Goal: Communication & Community: Participate in discussion

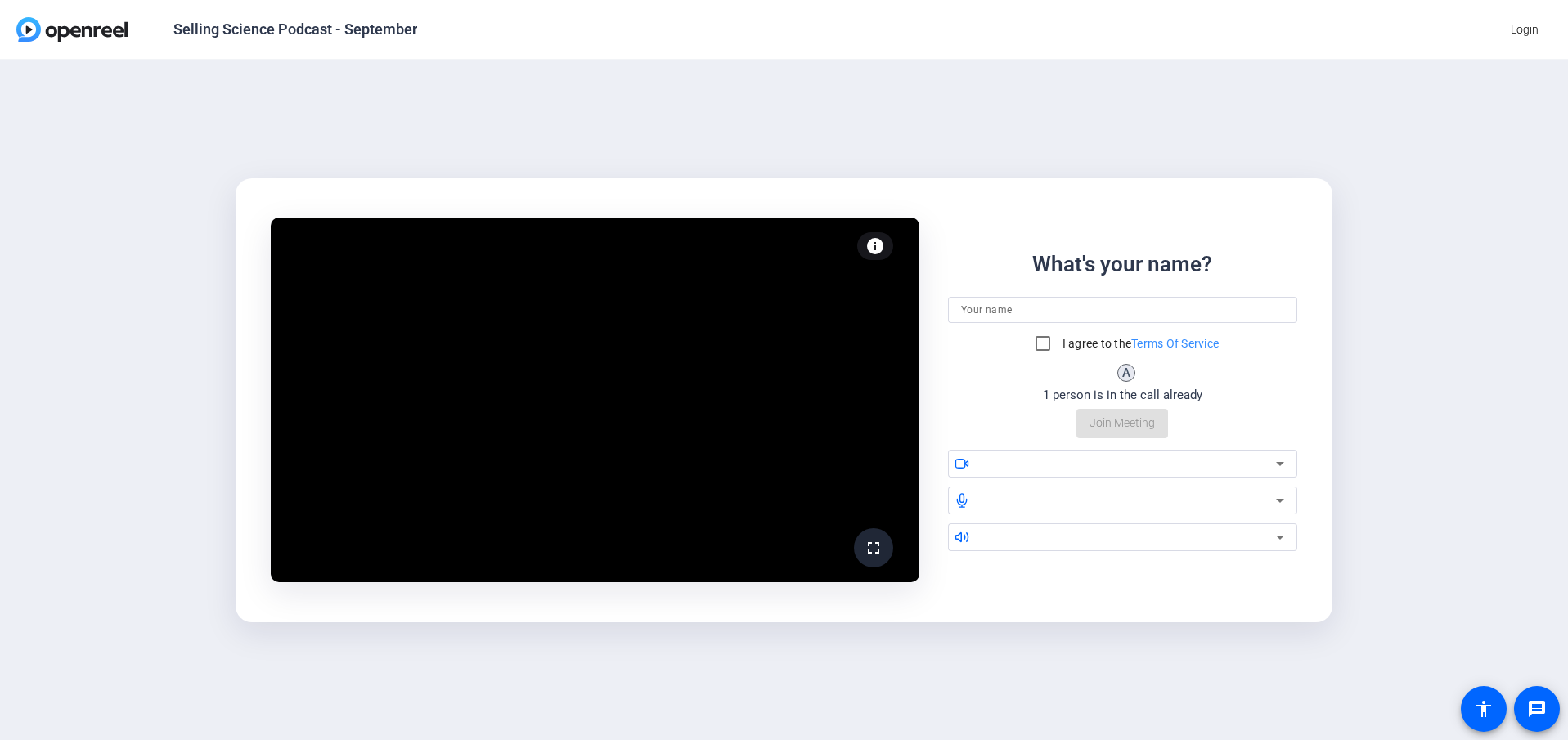
click at [1106, 302] on input at bounding box center [1123, 310] width 323 height 20
type input "[PERSON_NAME]"
click at [1036, 345] on input "I agree to the Terms Of Service" at bounding box center [1043, 344] width 33 height 33
checkbox input "true"
click at [1218, 698] on div "fullscreen Kristin Davis (You) info Test your audio and video What's your name?…" at bounding box center [784, 399] width 1568 height 680
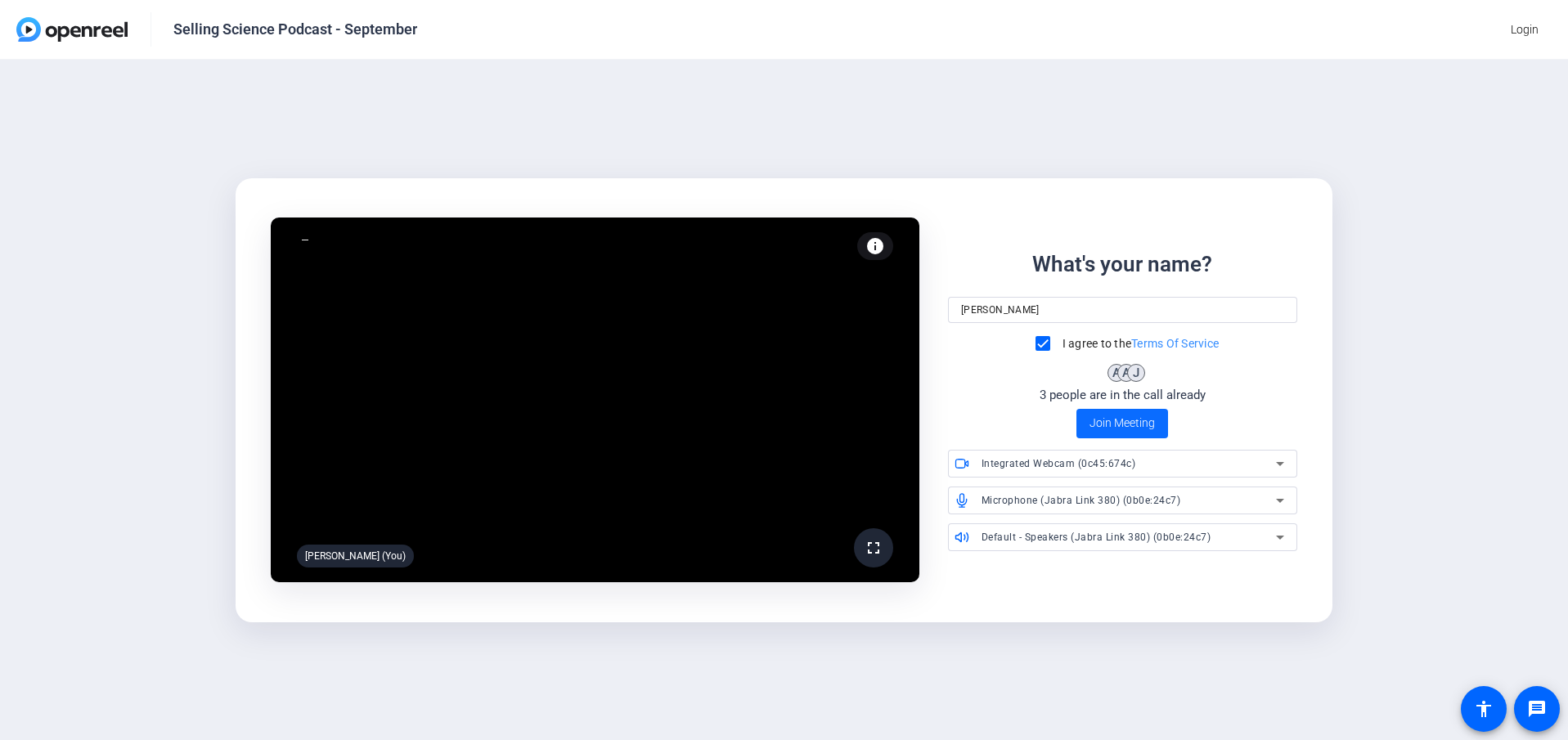
drag, startPoint x: 1127, startPoint y: 413, endPoint x: 1160, endPoint y: 434, distance: 39.1
click at [1127, 412] on span at bounding box center [1123, 423] width 92 height 39
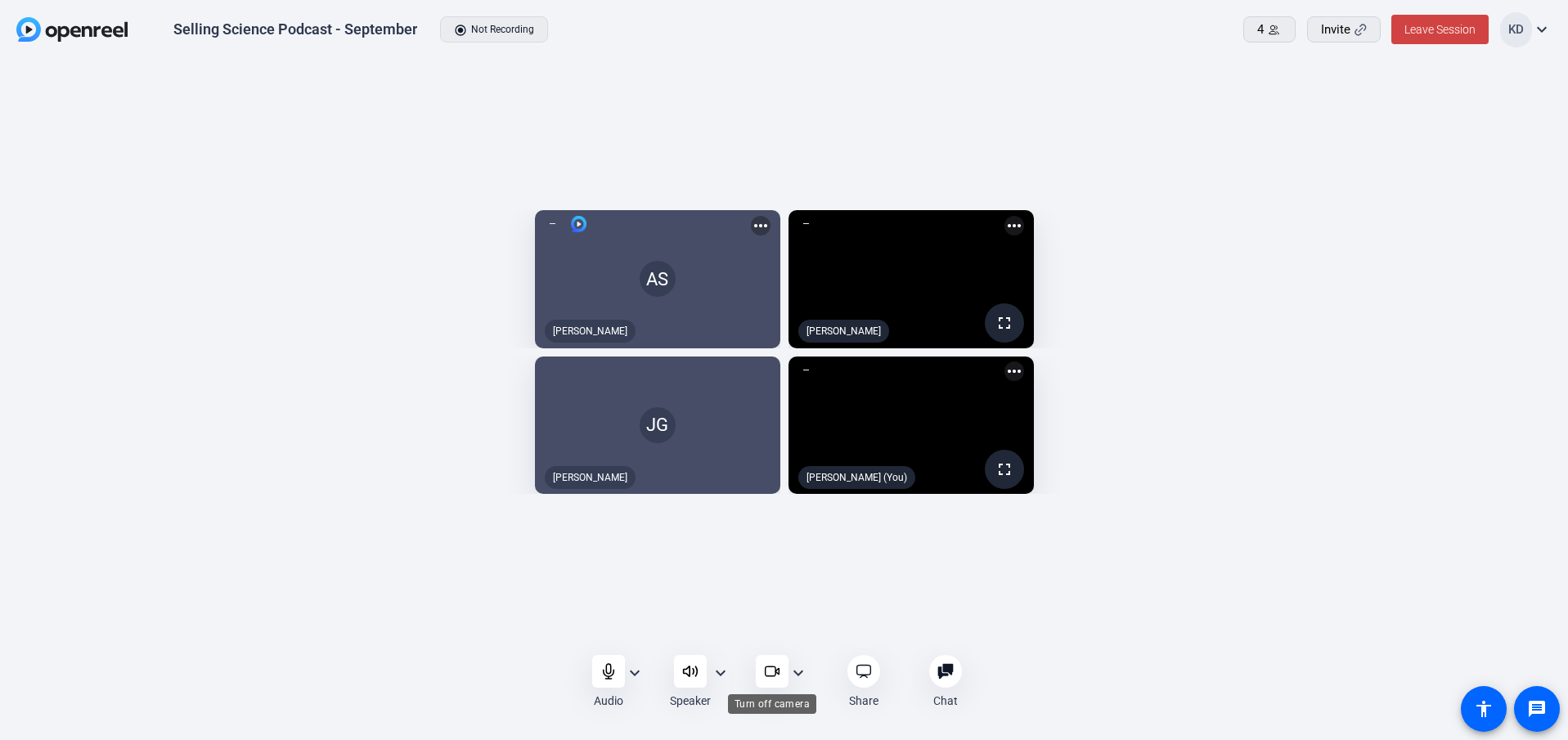
click at [774, 668] on icon at bounding box center [772, 671] width 16 height 16
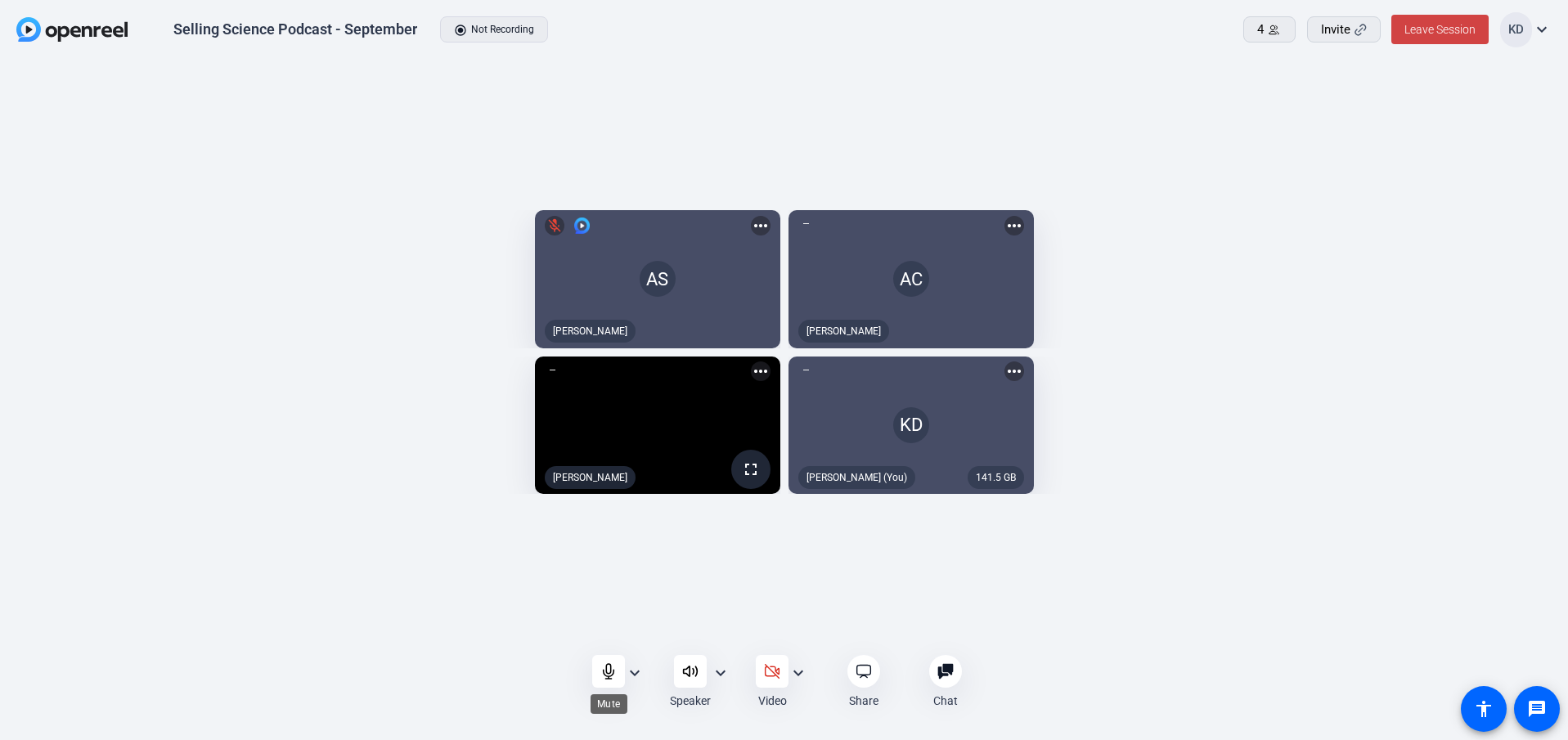
drag, startPoint x: 608, startPoint y: 667, endPoint x: 929, endPoint y: 724, distance: 326.0
click at [608, 667] on icon at bounding box center [608, 671] width 16 height 16
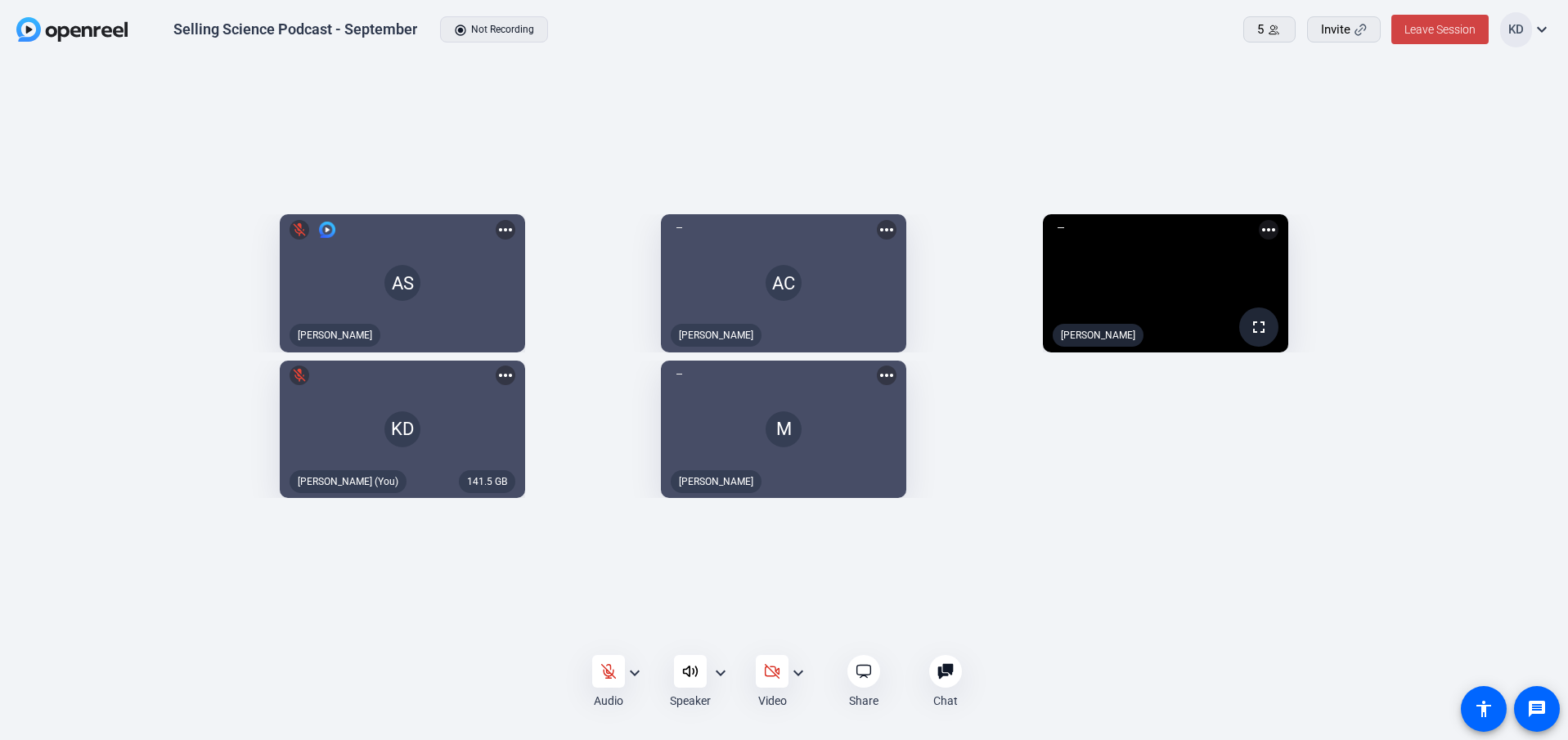
click at [897, 220] on mat-icon "more_horiz" at bounding box center [887, 230] width 20 height 20
click at [1014, 47] on div at bounding box center [784, 370] width 1568 height 740
click at [1268, 507] on div "AS mic_off Aaron Shelton more_horiz AC Arnie Calalang more_horiz fullscreen Joe…" at bounding box center [784, 357] width 1535 height 301
drag, startPoint x: 603, startPoint y: 674, endPoint x: 1512, endPoint y: 340, distance: 968.4
click at [603, 674] on icon at bounding box center [608, 671] width 16 height 16
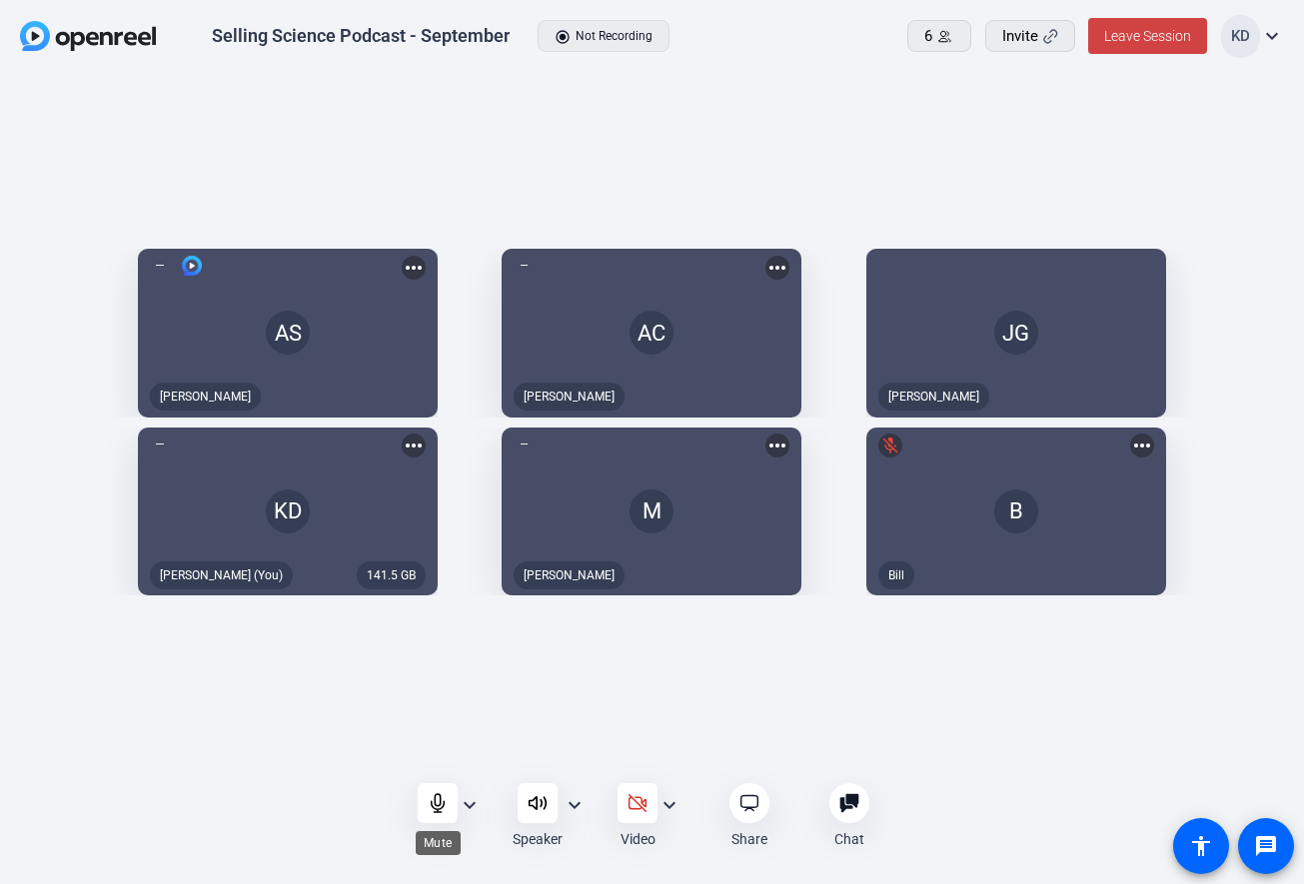
drag, startPoint x: 424, startPoint y: 804, endPoint x: 487, endPoint y: 840, distance: 73.3
click at [424, 804] on div at bounding box center [438, 803] width 40 height 40
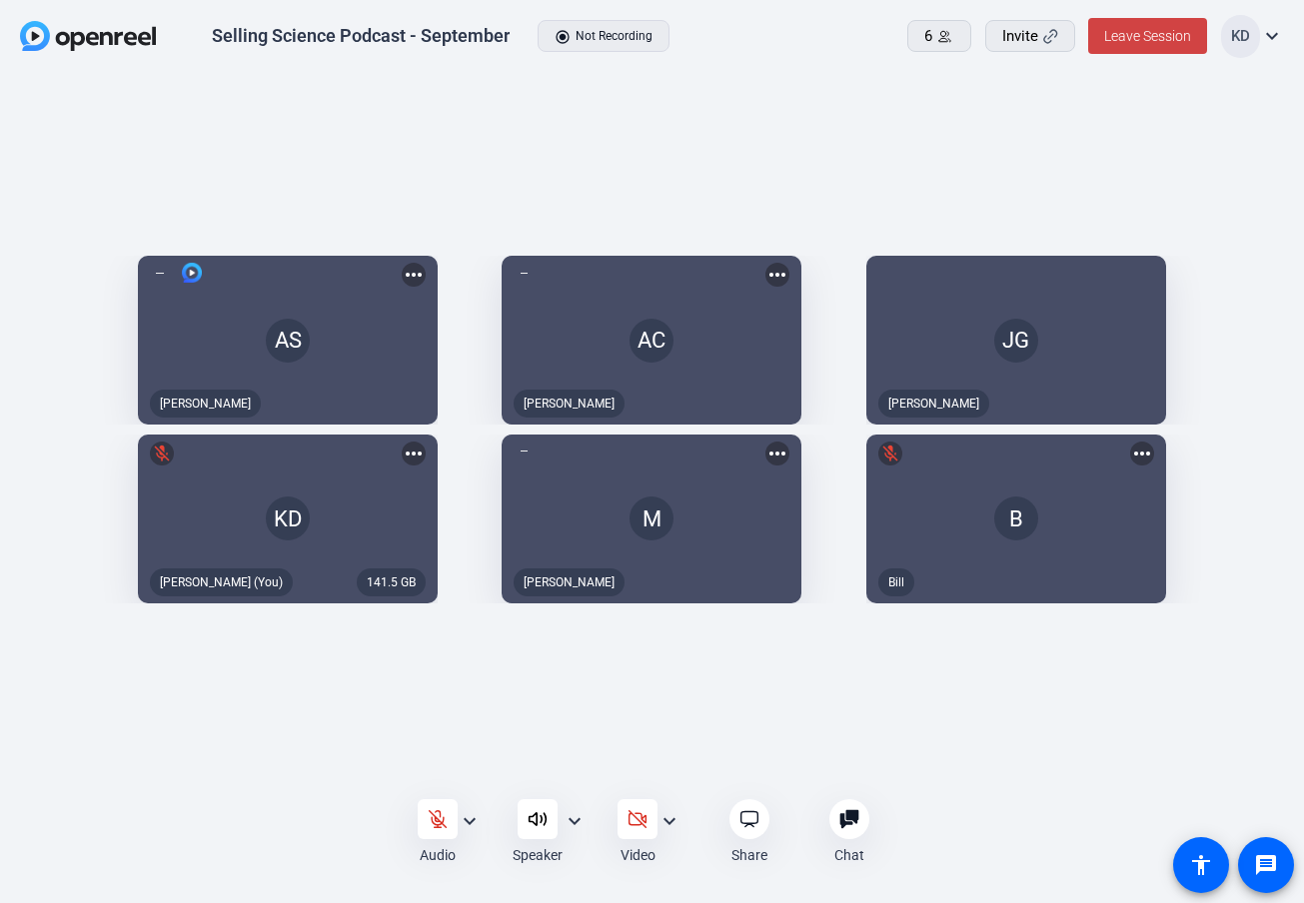
click at [230, 849] on div "Audio expand_more Speaker expand_more Video expand_more Share Chat 0 more_horiz…" at bounding box center [652, 832] width 1304 height 72
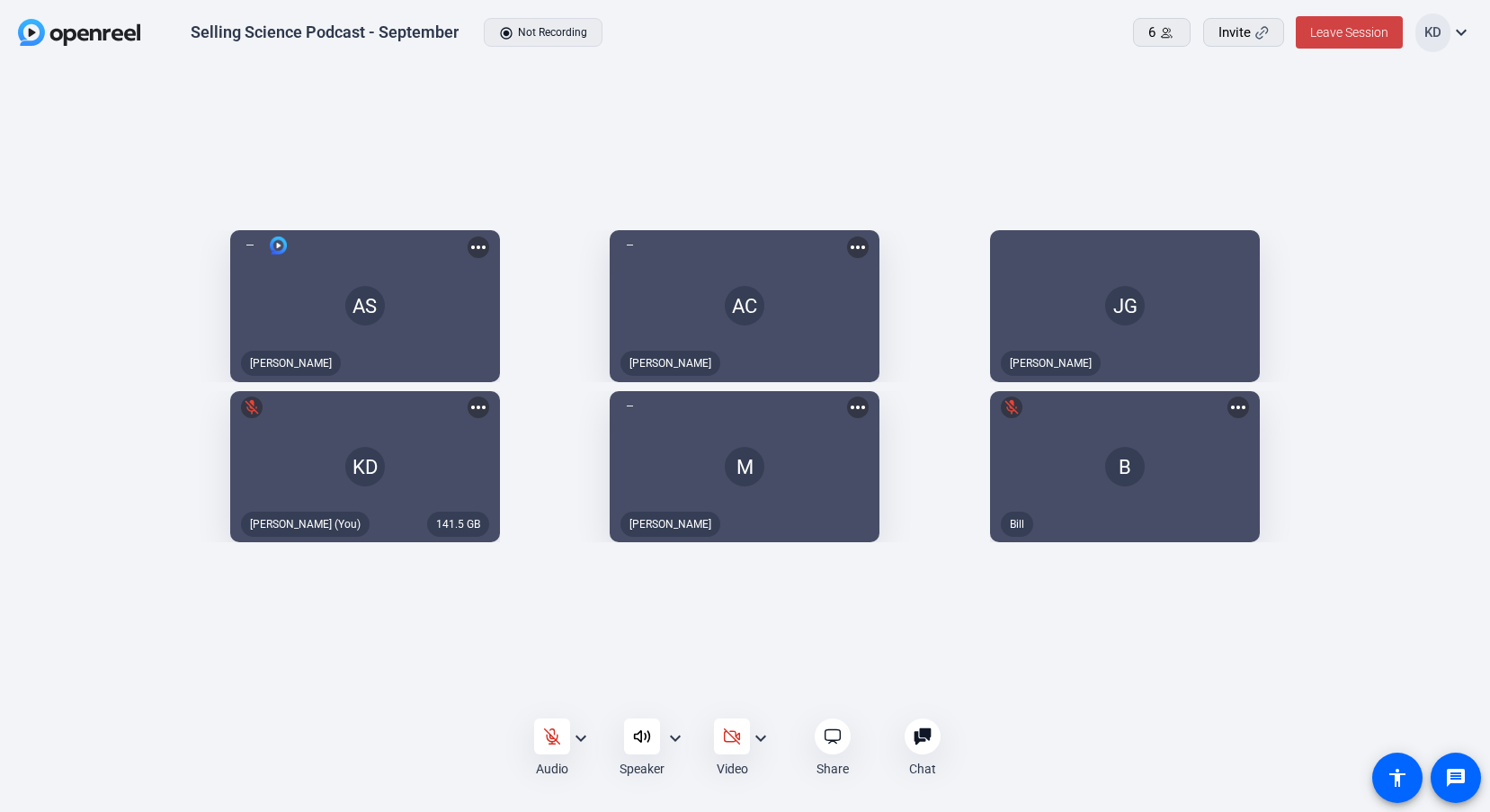
click at [1067, 712] on div "AS Aaron Shelton more_horiz AC Arnie Calalang more_horiz JG Joe Groppenbacher 1…" at bounding box center [745, 391] width 1490 height 649
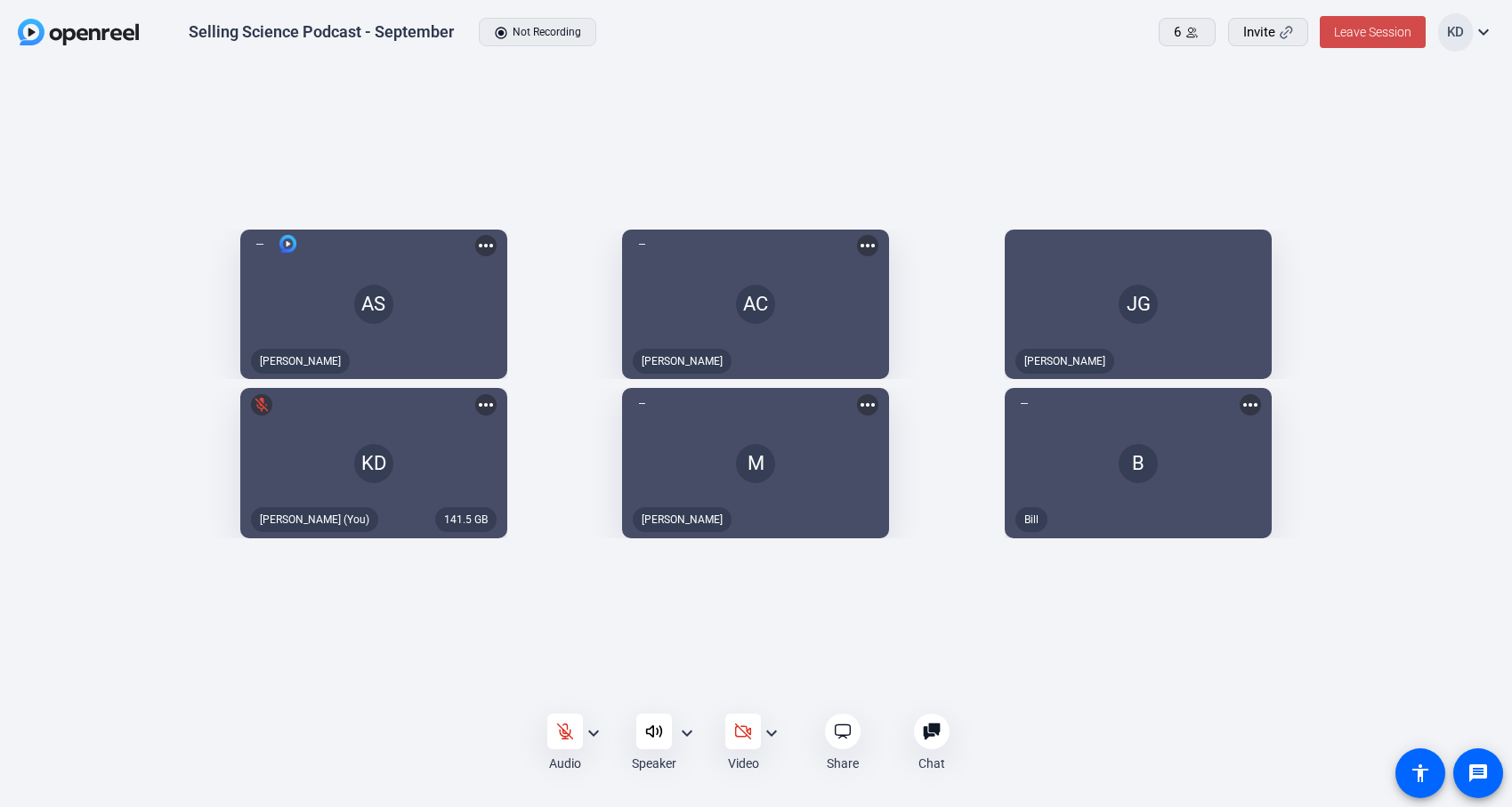
click at [1379, 36] on span "Leave Session" at bounding box center [1372, 32] width 78 height 14
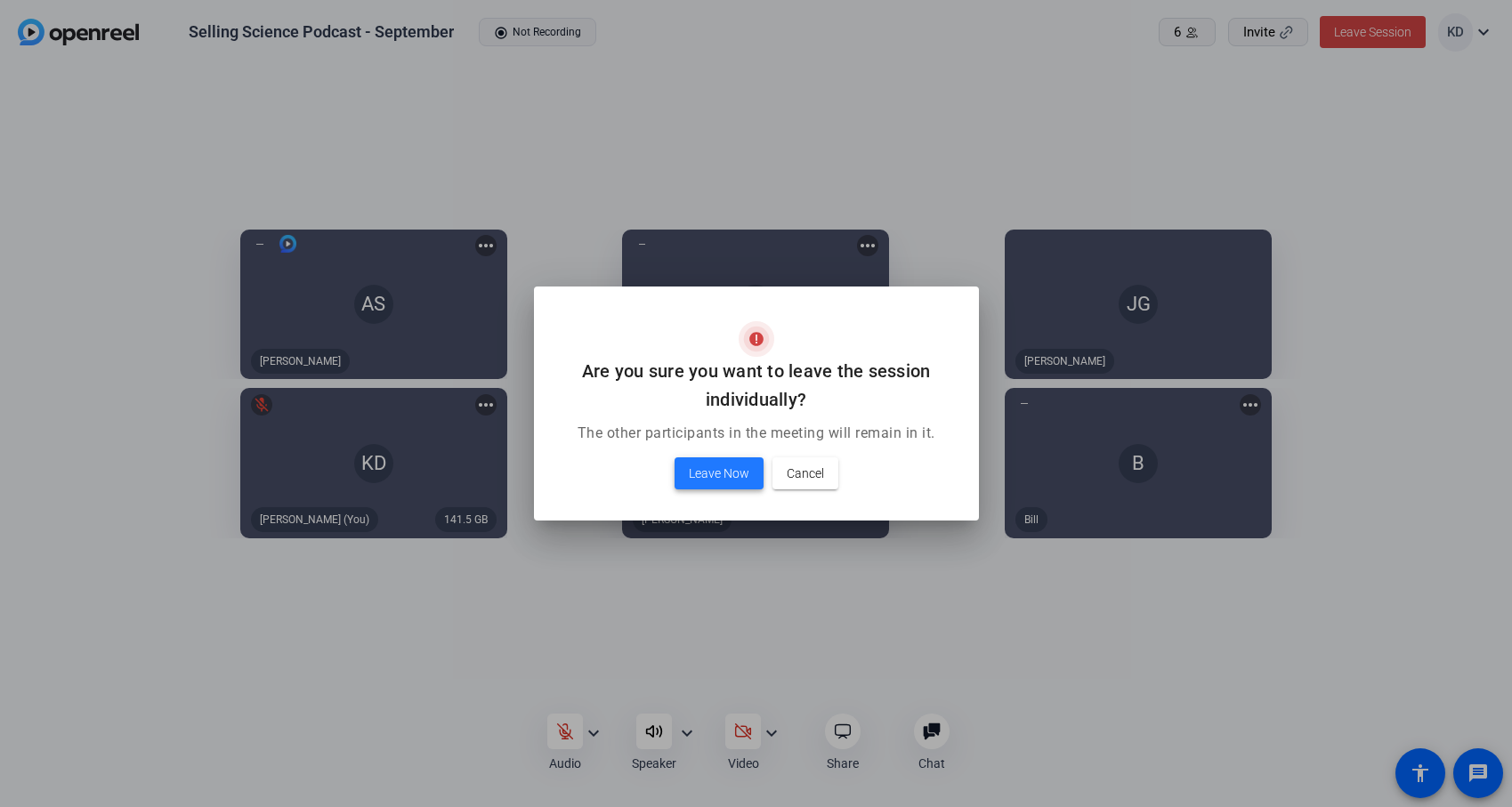
click at [715, 471] on span "Leave Now" at bounding box center [719, 473] width 61 height 21
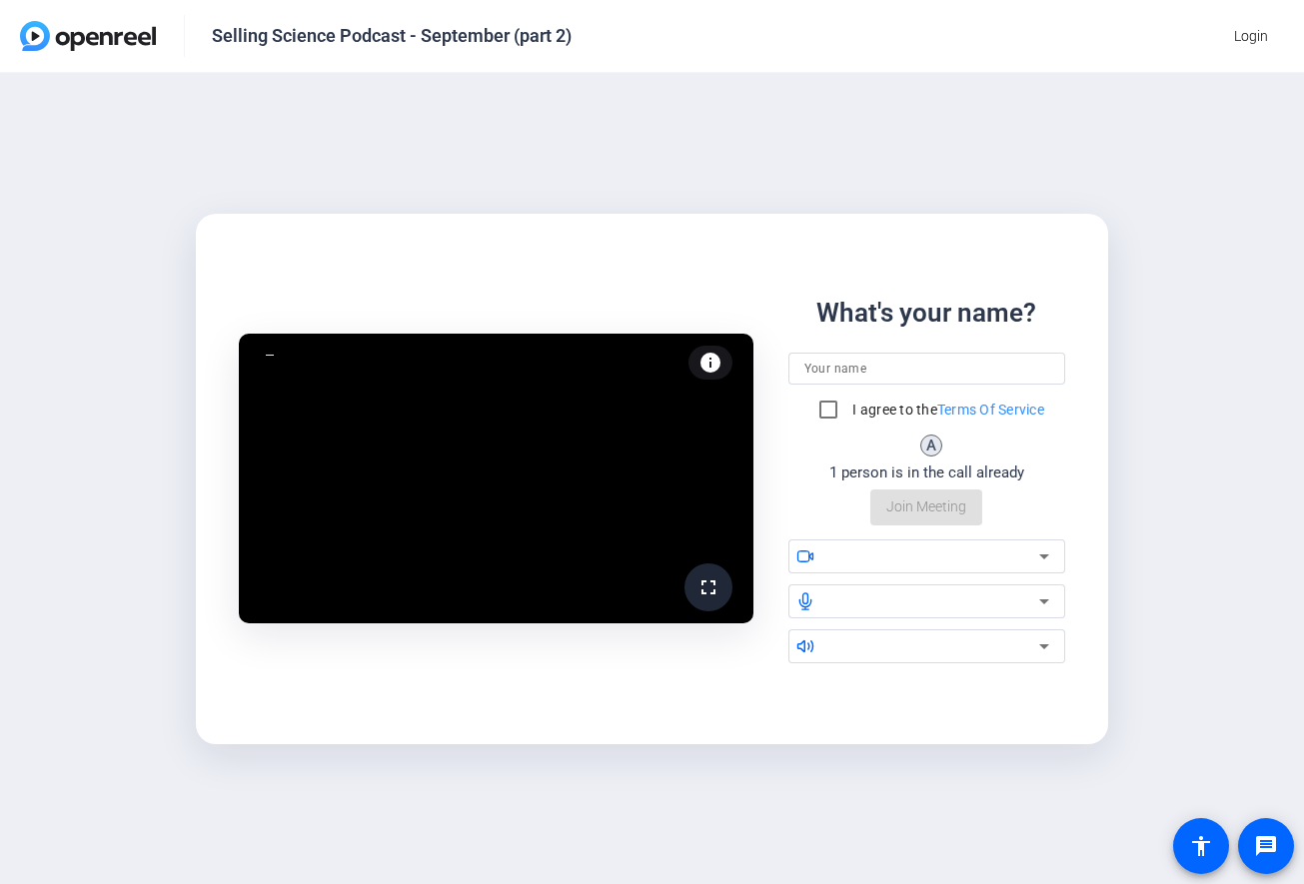
click at [848, 383] on div at bounding box center [926, 369] width 245 height 32
click at [848, 367] on input at bounding box center [926, 369] width 245 height 24
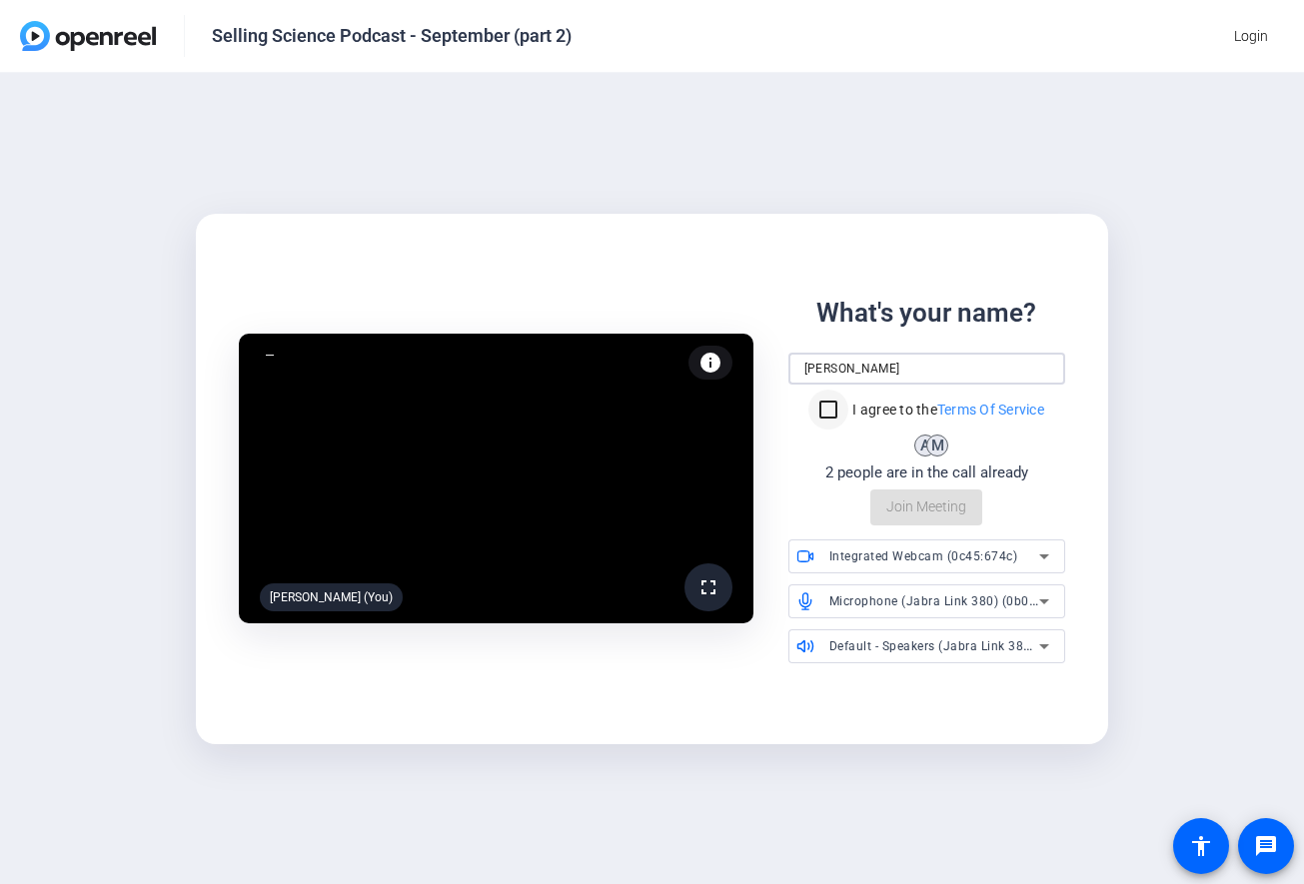
type input "[PERSON_NAME]"
click at [830, 405] on input "I agree to the Terms Of Service" at bounding box center [828, 410] width 40 height 40
checkbox input "true"
click at [1008, 549] on span "Integrated Webcam (0c45:674c)" at bounding box center [923, 556] width 189 height 14
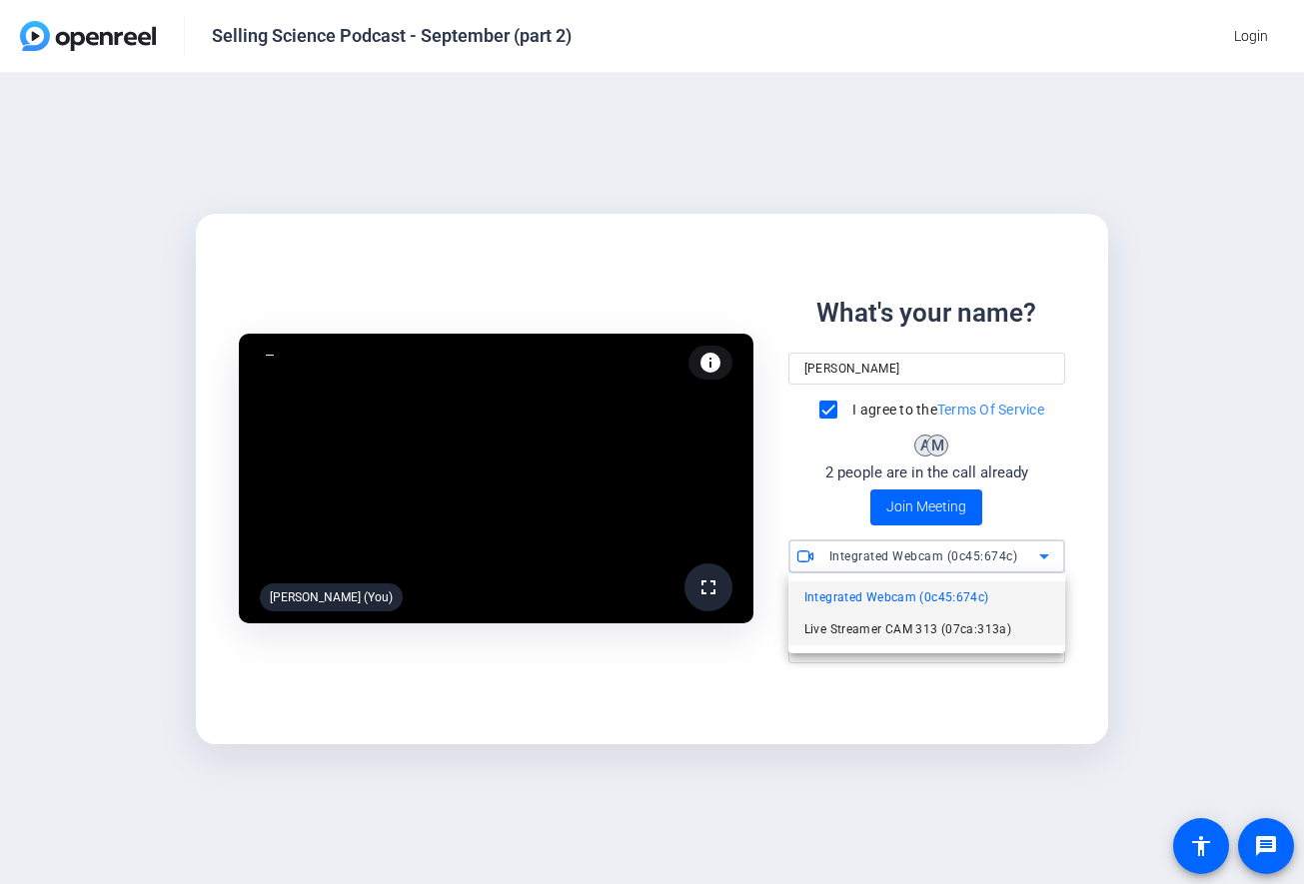
click at [991, 620] on span "Live Streamer CAM 313 (07ca:313a)" at bounding box center [907, 629] width 207 height 24
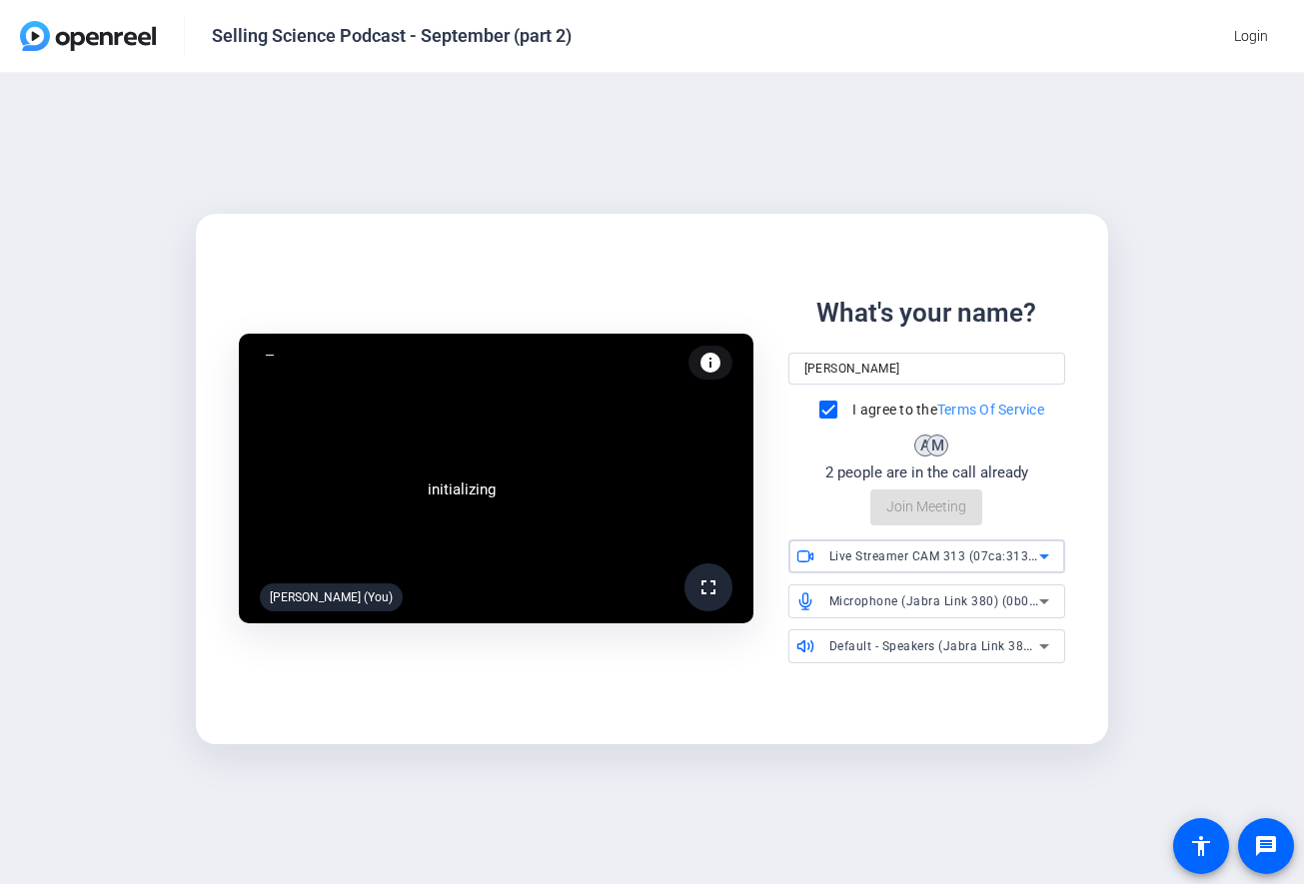
click at [990, 608] on span "Microphone (Jabra Link 380) (0b0e:24c7)" at bounding box center [951, 600] width 244 height 16
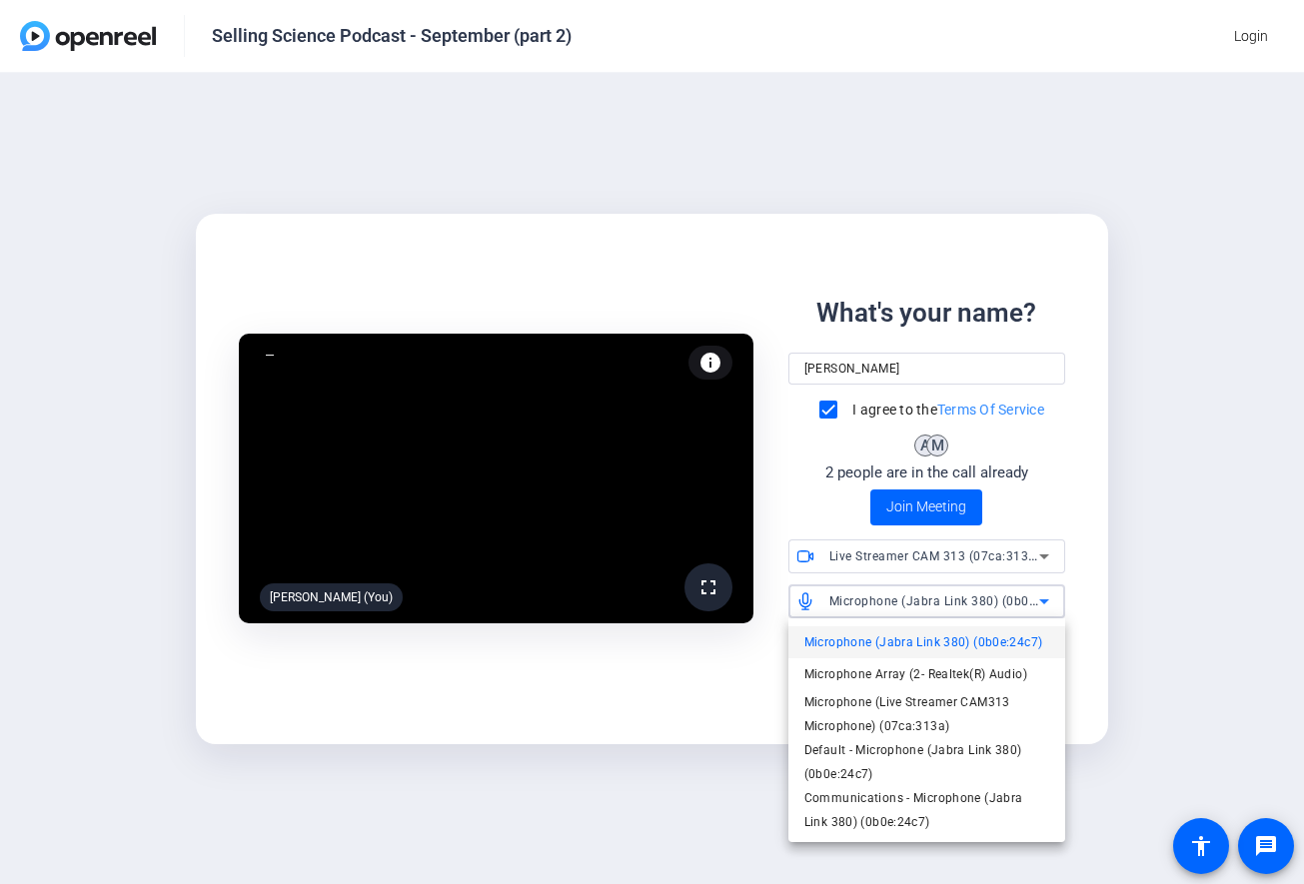
click at [993, 644] on span "Microphone (Jabra Link 380) (0b0e:24c7)" at bounding box center [923, 642] width 239 height 24
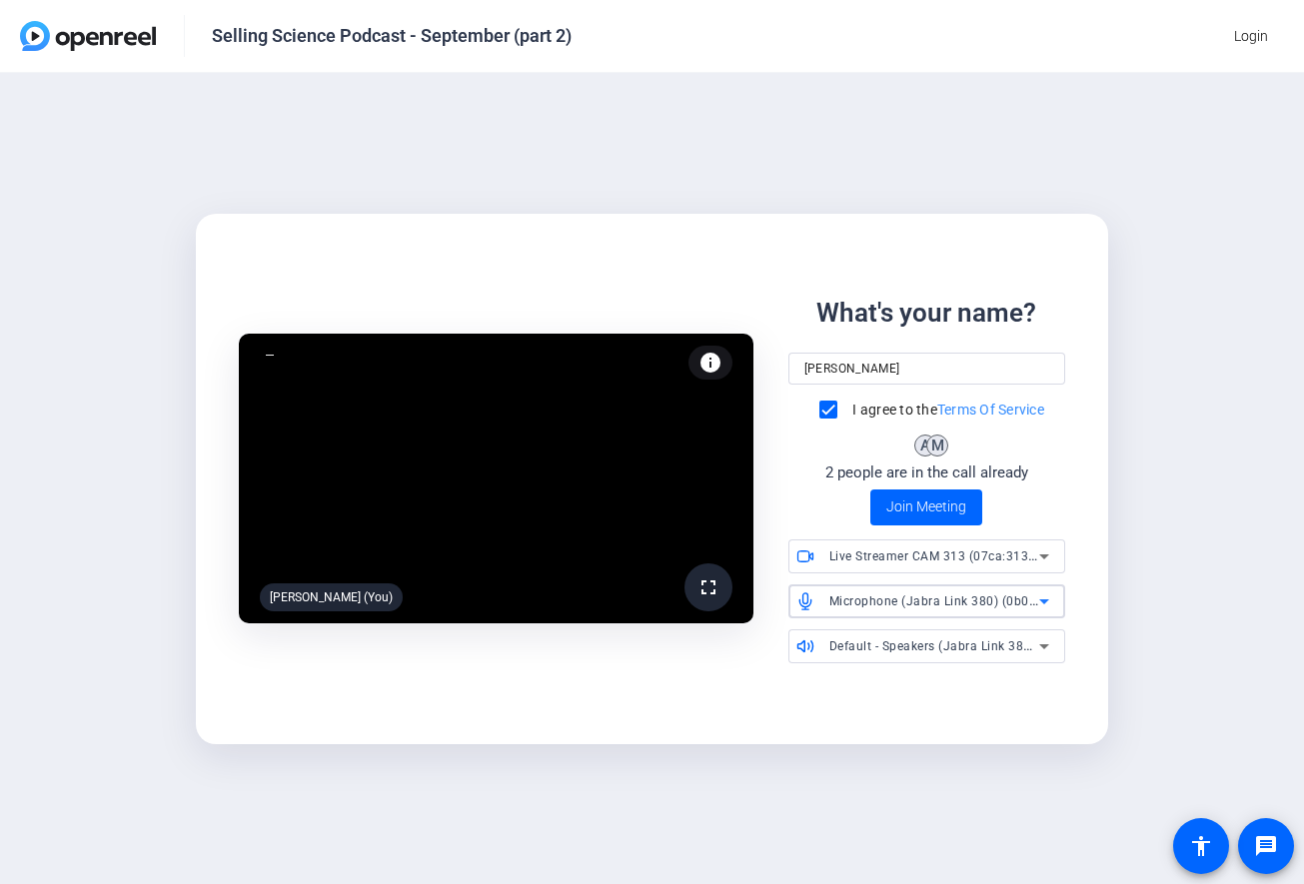
click at [1193, 723] on div "fullscreen [PERSON_NAME] (You) info Test your audio and video What's your name?…" at bounding box center [652, 478] width 1304 height 811
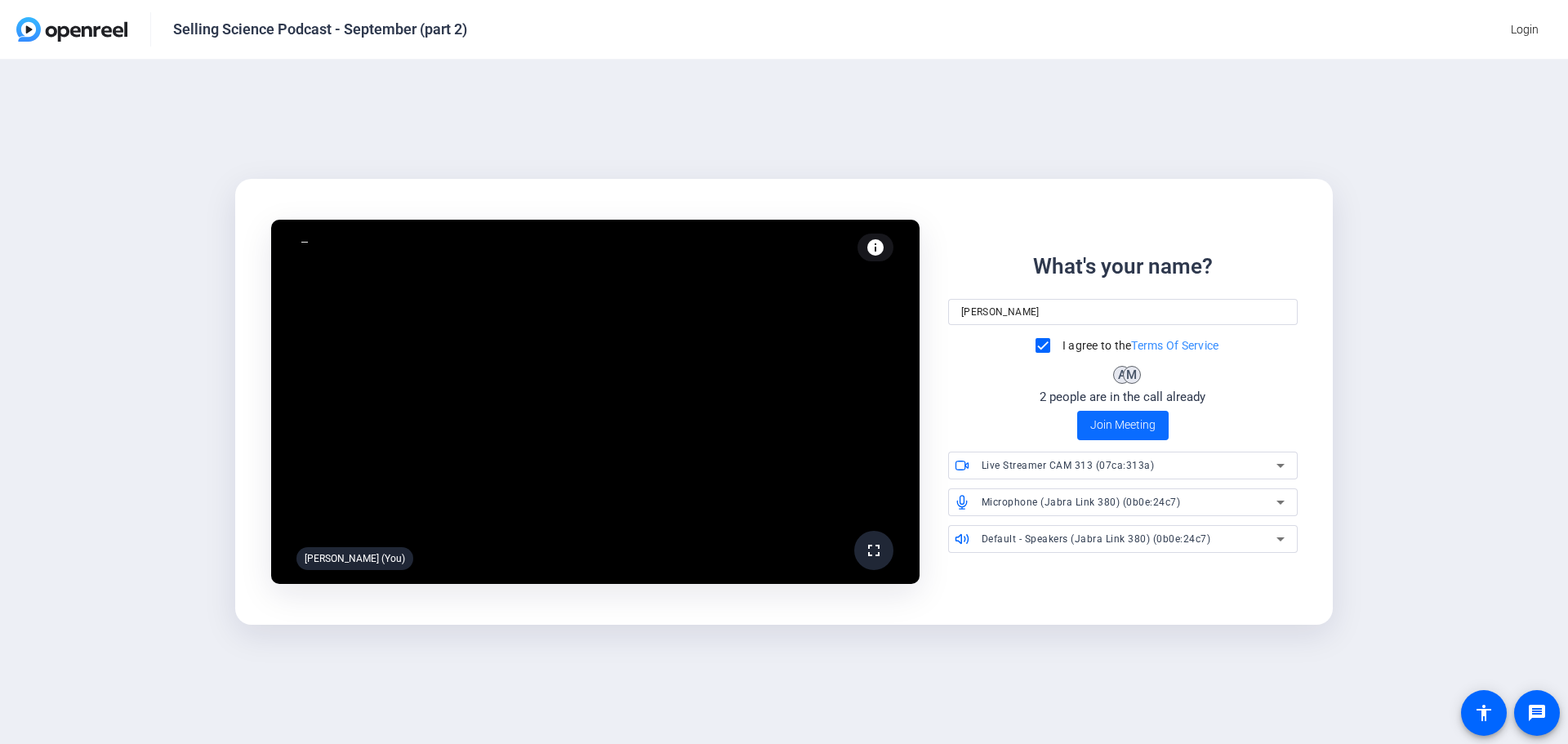
click at [1065, 419] on span "Join Meeting" at bounding box center [1123, 424] width 65 height 17
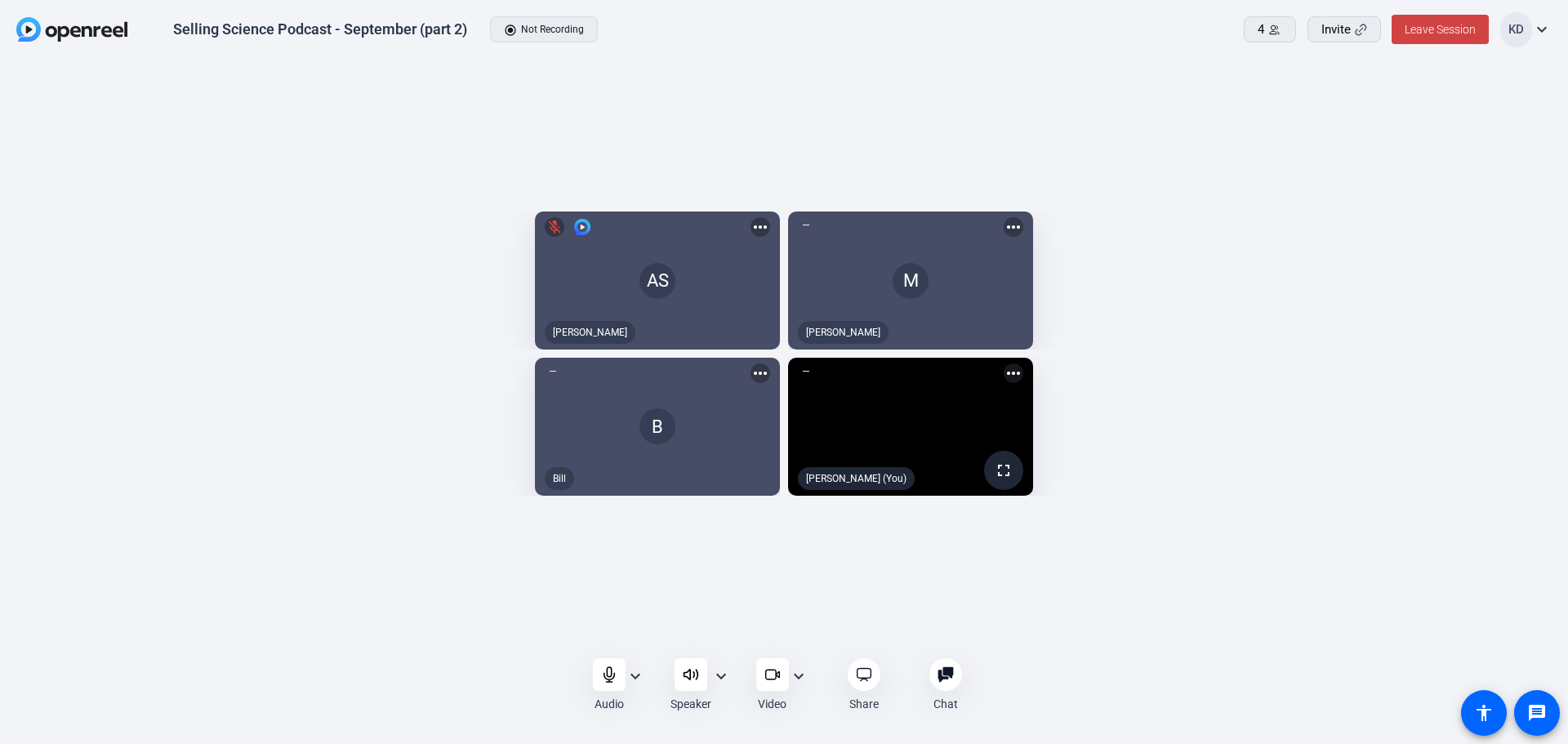
click at [196, 443] on openreel-capture-lite-video-stream "B Bill more_horiz" at bounding box center [402, 427] width 755 height 138
click at [1065, 698] on div "Audio expand_more Speaker expand_more Video expand_more Share Chat 0 more_horiz…" at bounding box center [784, 684] width 1568 height 60
click at [614, 678] on icon at bounding box center [609, 675] width 16 height 16
click at [775, 671] on icon at bounding box center [770, 675] width 11 height 10
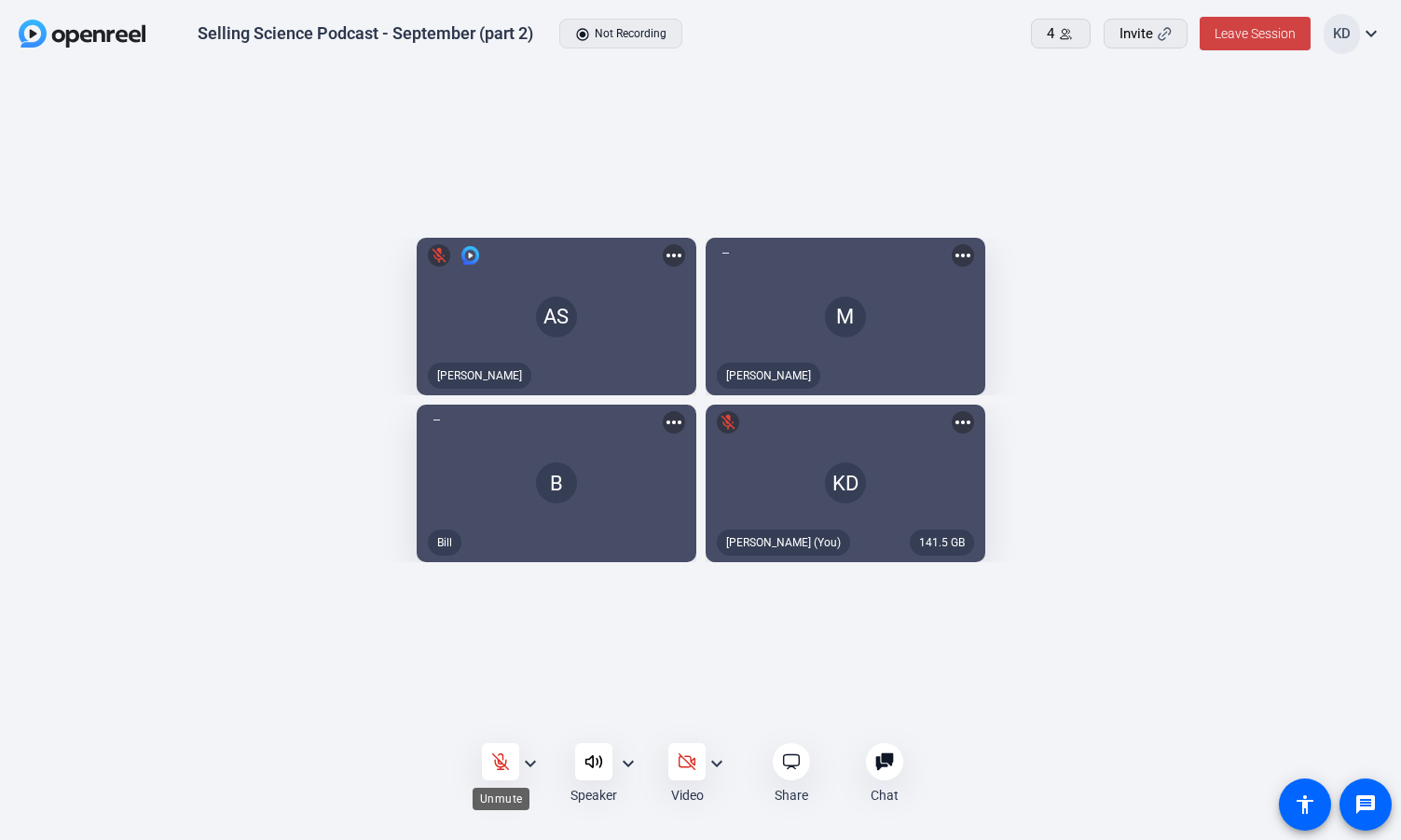
click at [507, 775] on div at bounding box center [500, 762] width 37 height 37
drag, startPoint x: 499, startPoint y: 768, endPoint x: 578, endPoint y: 832, distance: 101.7
click at [499, 767] on icon at bounding box center [500, 762] width 12 height 17
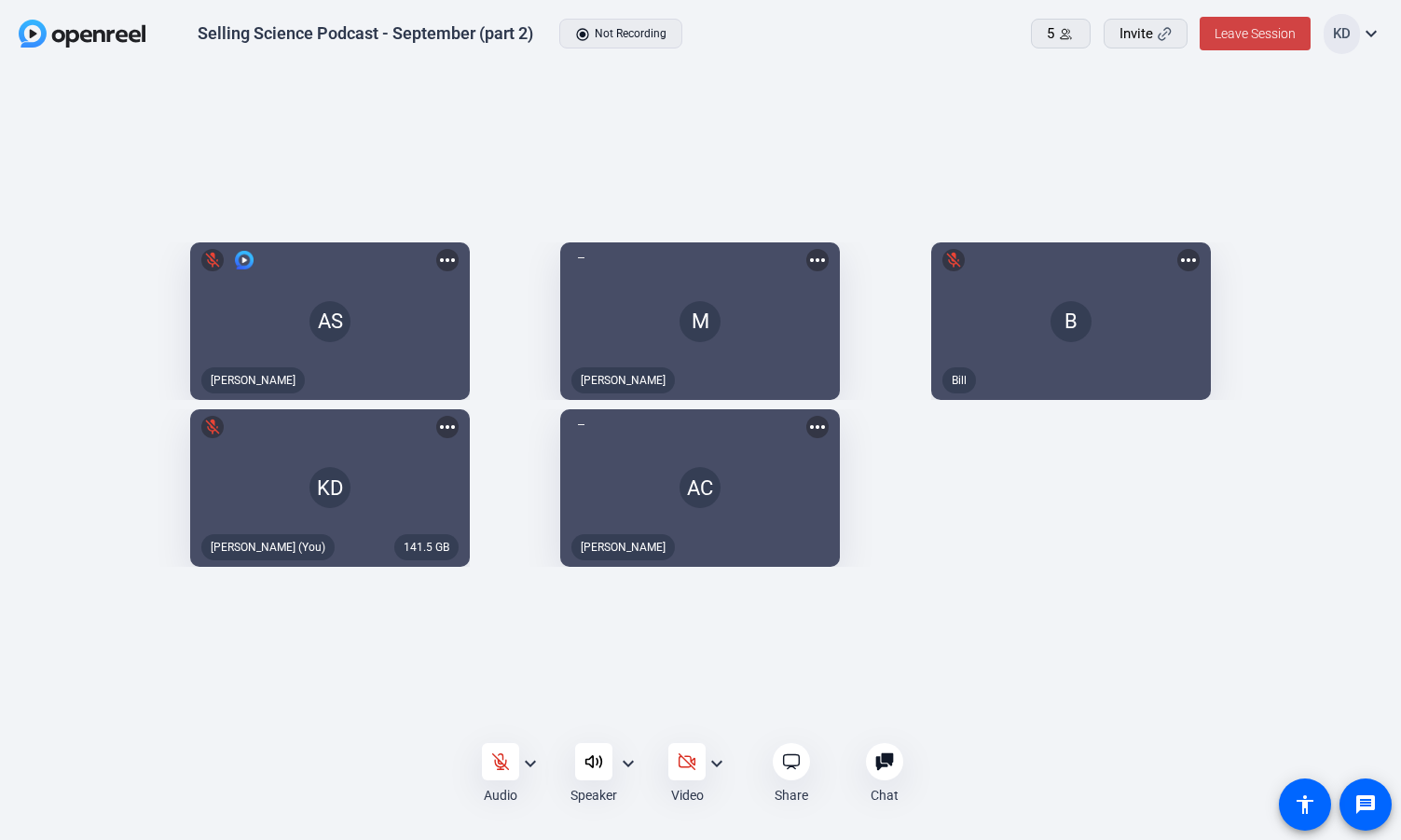
click at [501, 772] on div at bounding box center [500, 762] width 37 height 37
click at [488, 765] on div at bounding box center [500, 762] width 37 height 37
drag, startPoint x: 221, startPoint y: 783, endPoint x: 10, endPoint y: 829, distance: 216.0
click at [195, 807] on div "Audio expand_more Speaker expand_more Video expand_more Share Chat 0 more_horiz…" at bounding box center [700, 774] width 1401 height 67
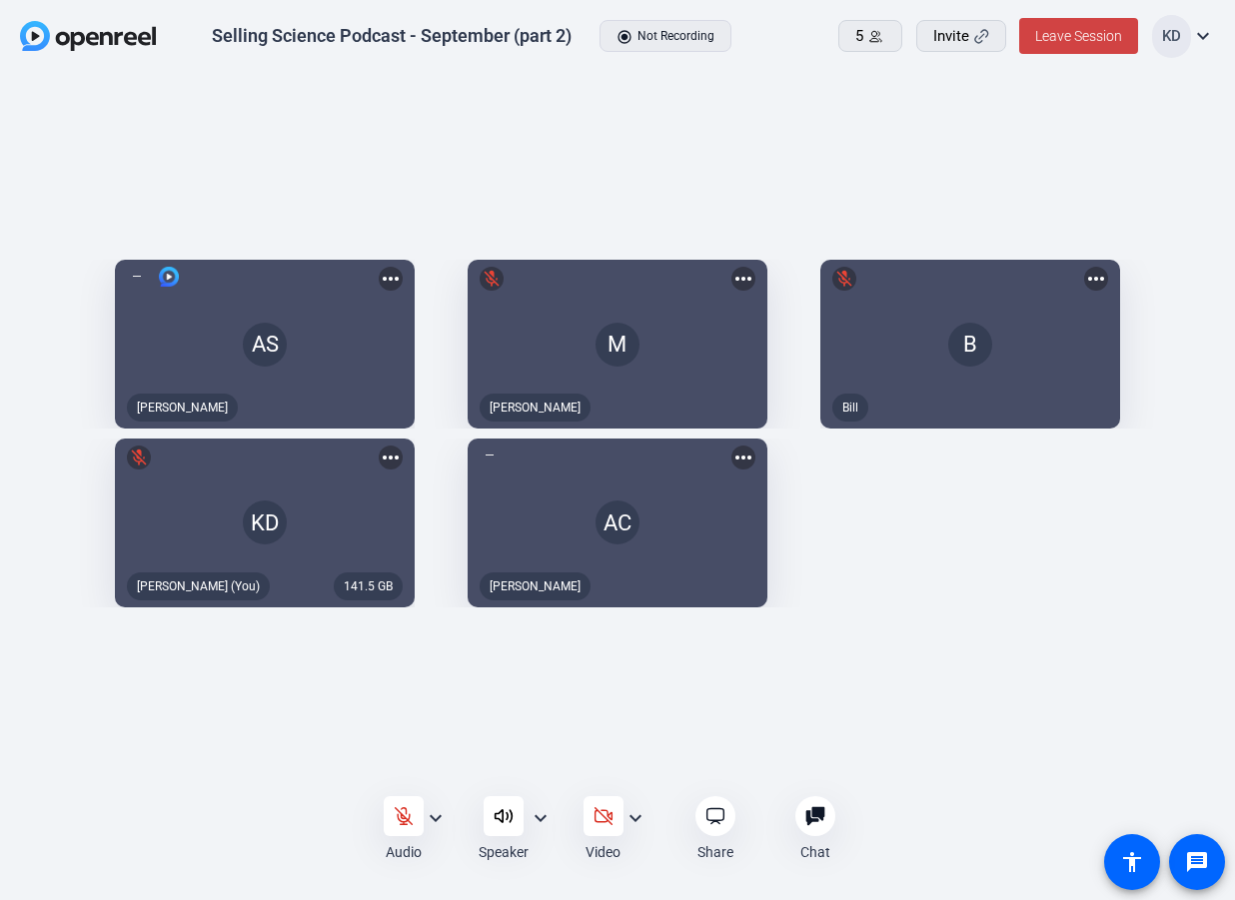
click at [174, 791] on div "AS [PERSON_NAME] more_horiz M mic_off [PERSON_NAME] B mic_off Bill more_horiz 1…" at bounding box center [617, 434] width 1235 height 720
click at [402, 822] on icon at bounding box center [403, 816] width 17 height 17
click at [407, 816] on icon at bounding box center [404, 816] width 20 height 20
click at [906, 665] on div "AS mic_off [PERSON_NAME] more_horiz M [PERSON_NAME] B Bill more_horiz 141.5 GB …" at bounding box center [617, 434] width 1235 height 720
drag, startPoint x: 211, startPoint y: 725, endPoint x: 239, endPoint y: 729, distance: 28.3
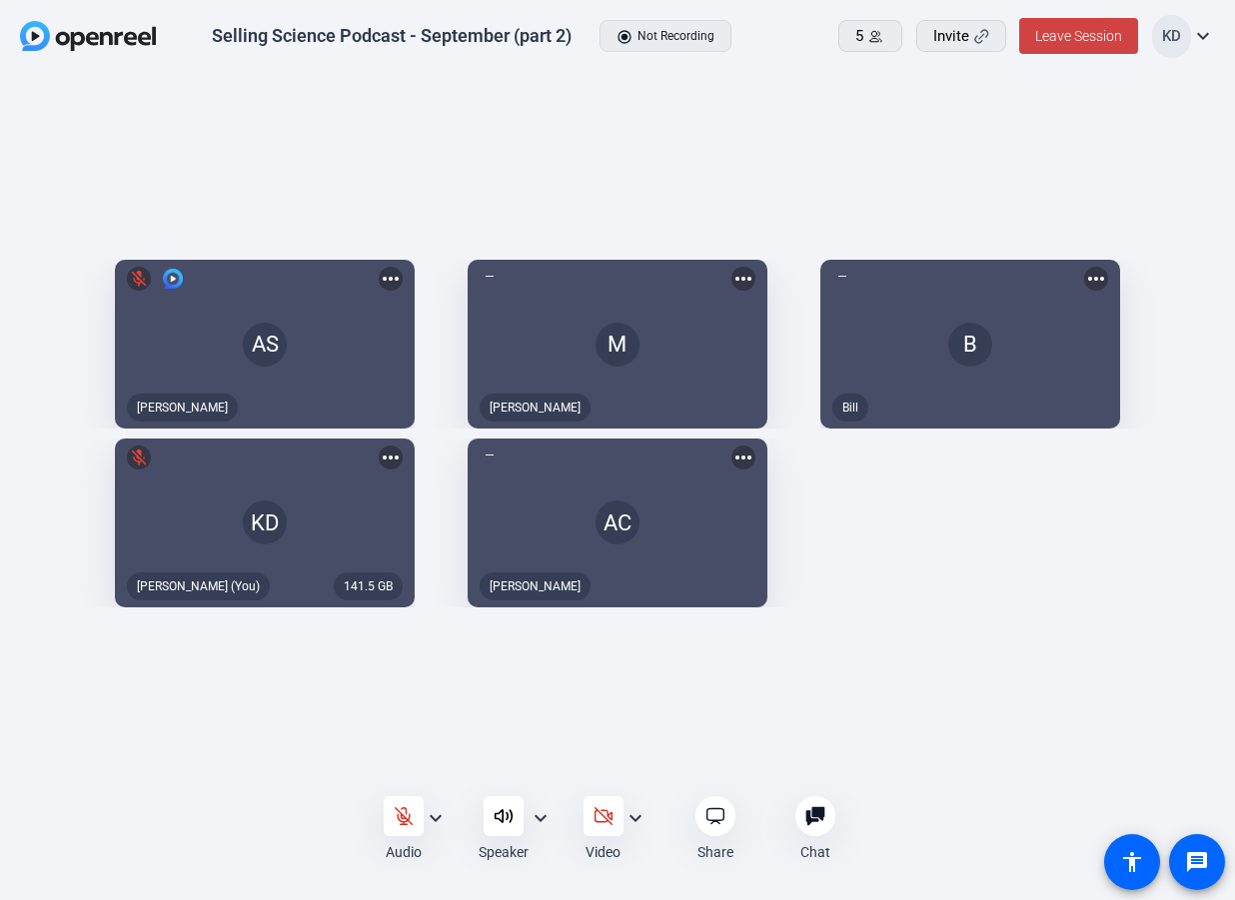
click at [211, 725] on div "AS mic_off [PERSON_NAME] more_horiz M [PERSON_NAME] B Bill more_horiz 141.5 GB …" at bounding box center [617, 434] width 1235 height 720
click at [122, 710] on div "AS mic_off [PERSON_NAME] more_horiz M [PERSON_NAME] B Bill more_horiz 141.5 GB …" at bounding box center [617, 434] width 1235 height 720
drag, startPoint x: 194, startPoint y: 717, endPoint x: 189, endPoint y: 740, distance: 23.5
click at [195, 717] on div "AS mic_off [PERSON_NAME] more_horiz M mic_off [PERSON_NAME] B Bill more_horiz 1…" at bounding box center [614, 434] width 1228 height 720
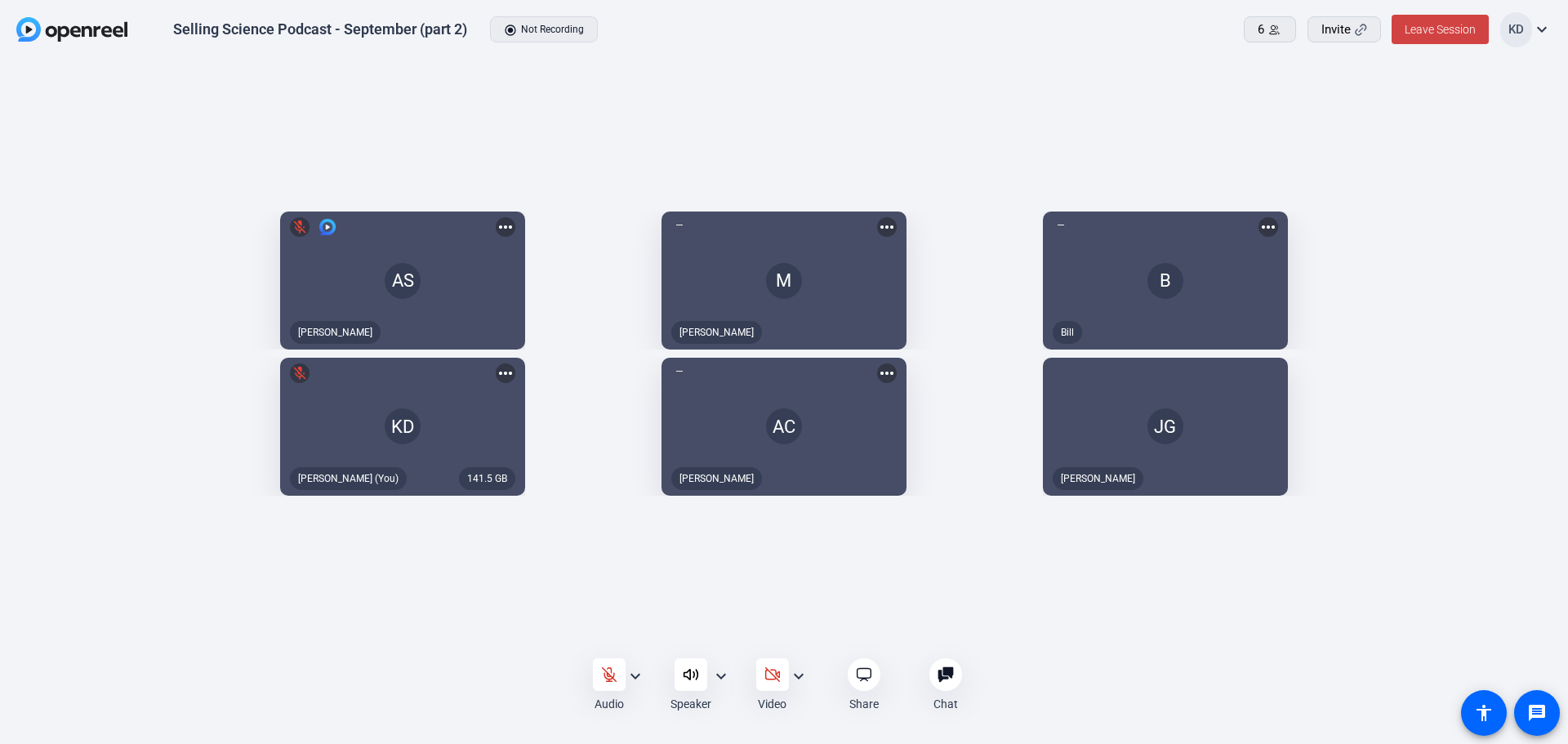
click at [1065, 690] on div "Audio expand_more Speaker expand_more Video expand_more Share Chat 0 more_horiz…" at bounding box center [784, 684] width 1568 height 60
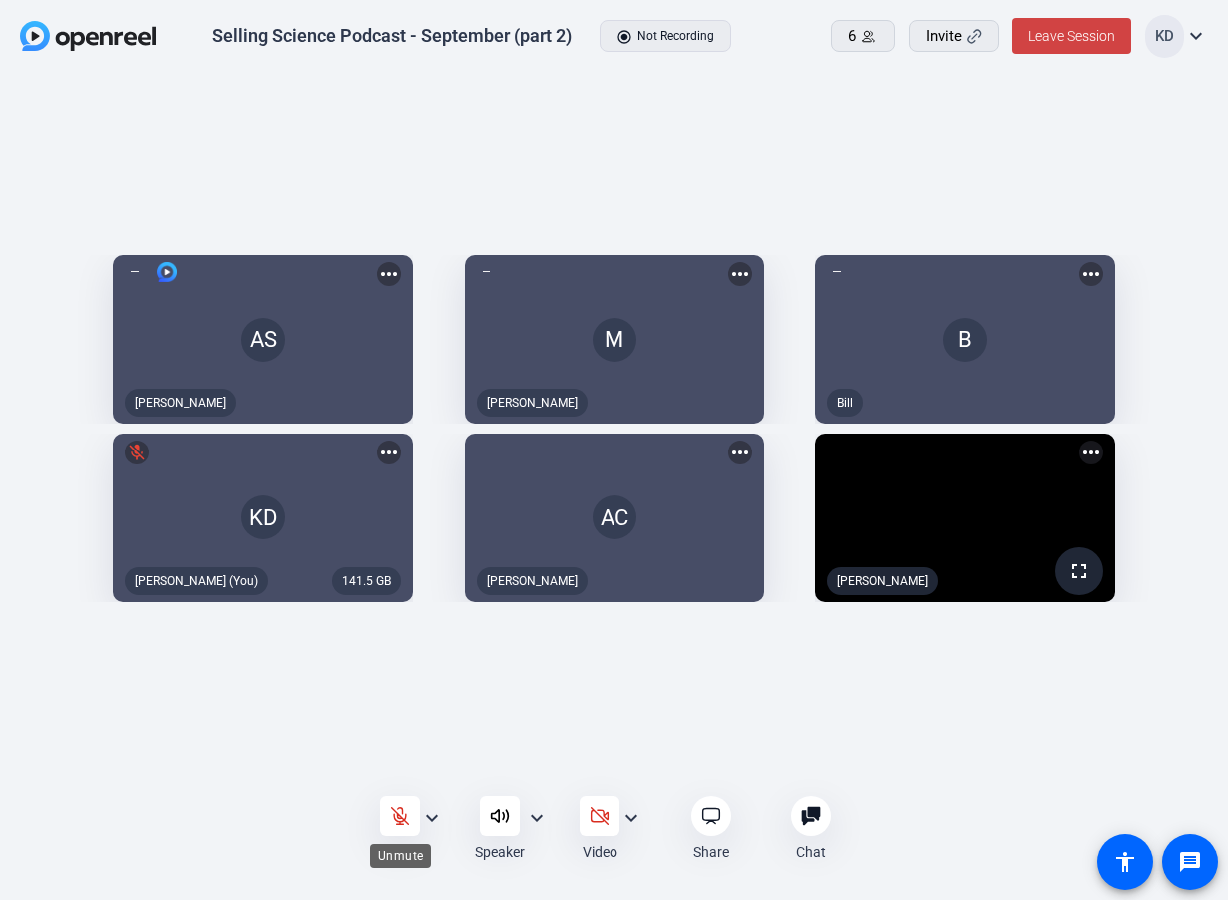
click at [410, 807] on div at bounding box center [400, 816] width 40 height 40
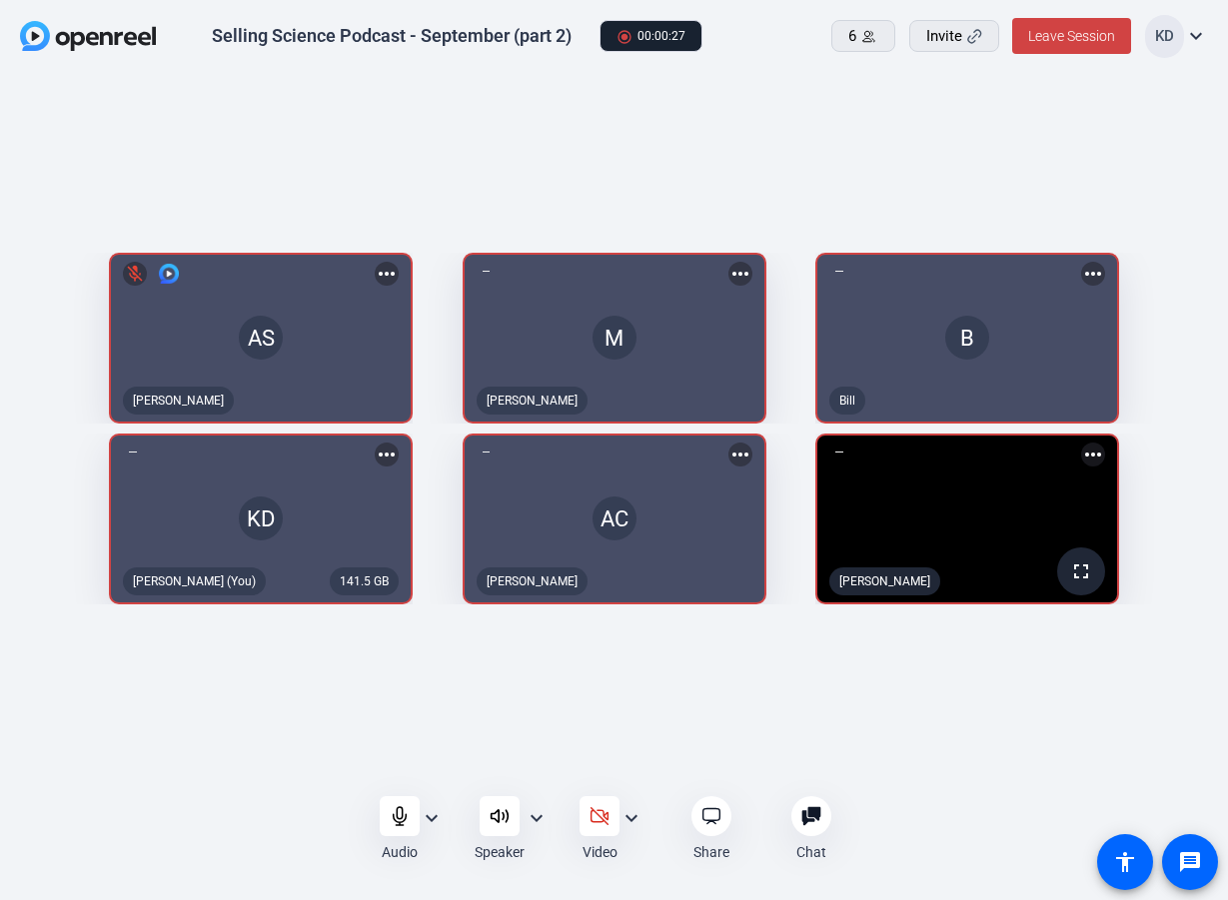
click at [1138, 740] on div "AS mic_off [PERSON_NAME] more_horiz M [PERSON_NAME] B Bill more_horiz 141.5 GB …" at bounding box center [614, 434] width 1228 height 720
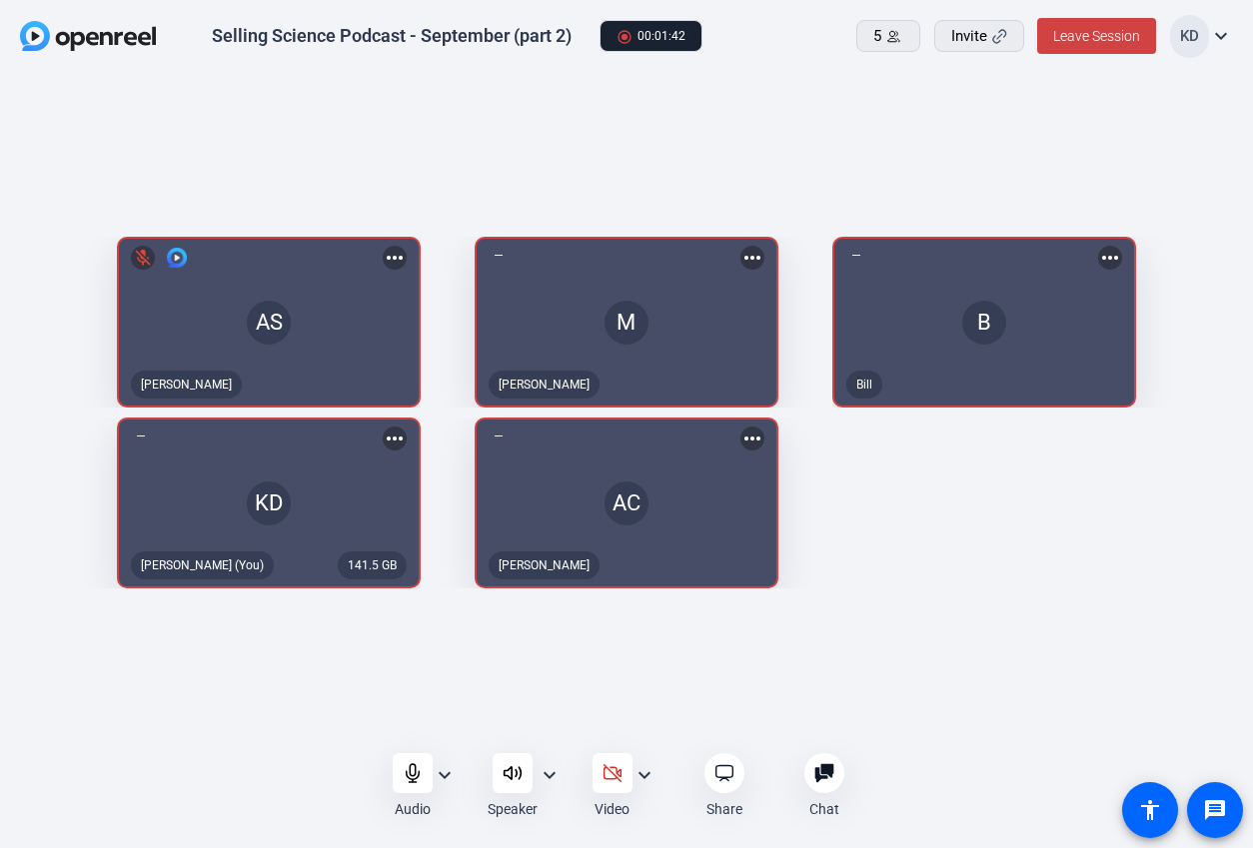
click at [829, 778] on icon at bounding box center [824, 773] width 20 height 20
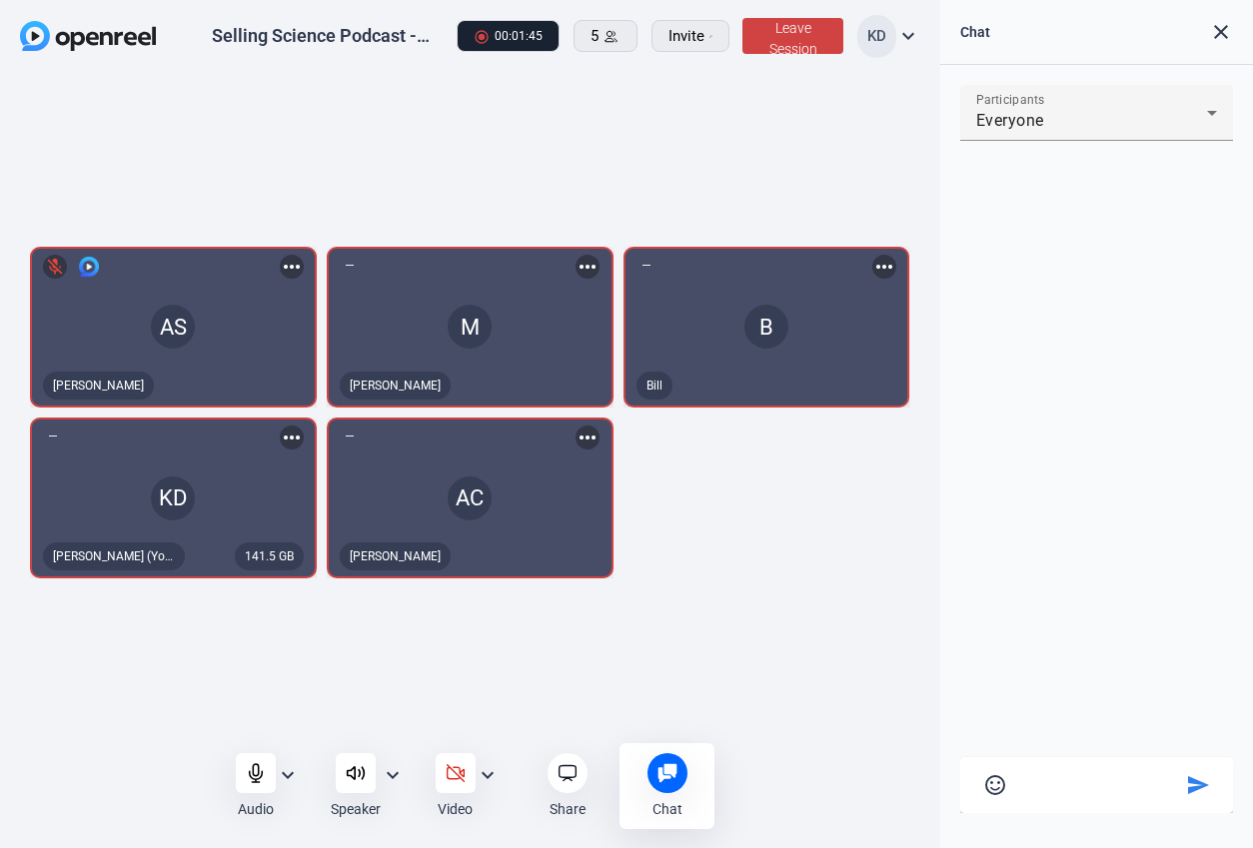
click at [1060, 791] on form at bounding box center [1096, 785] width 169 height 25
click at [1041, 787] on textarea at bounding box center [1096, 782] width 169 height 18
type textarea "we lost [PERSON_NAME]!"
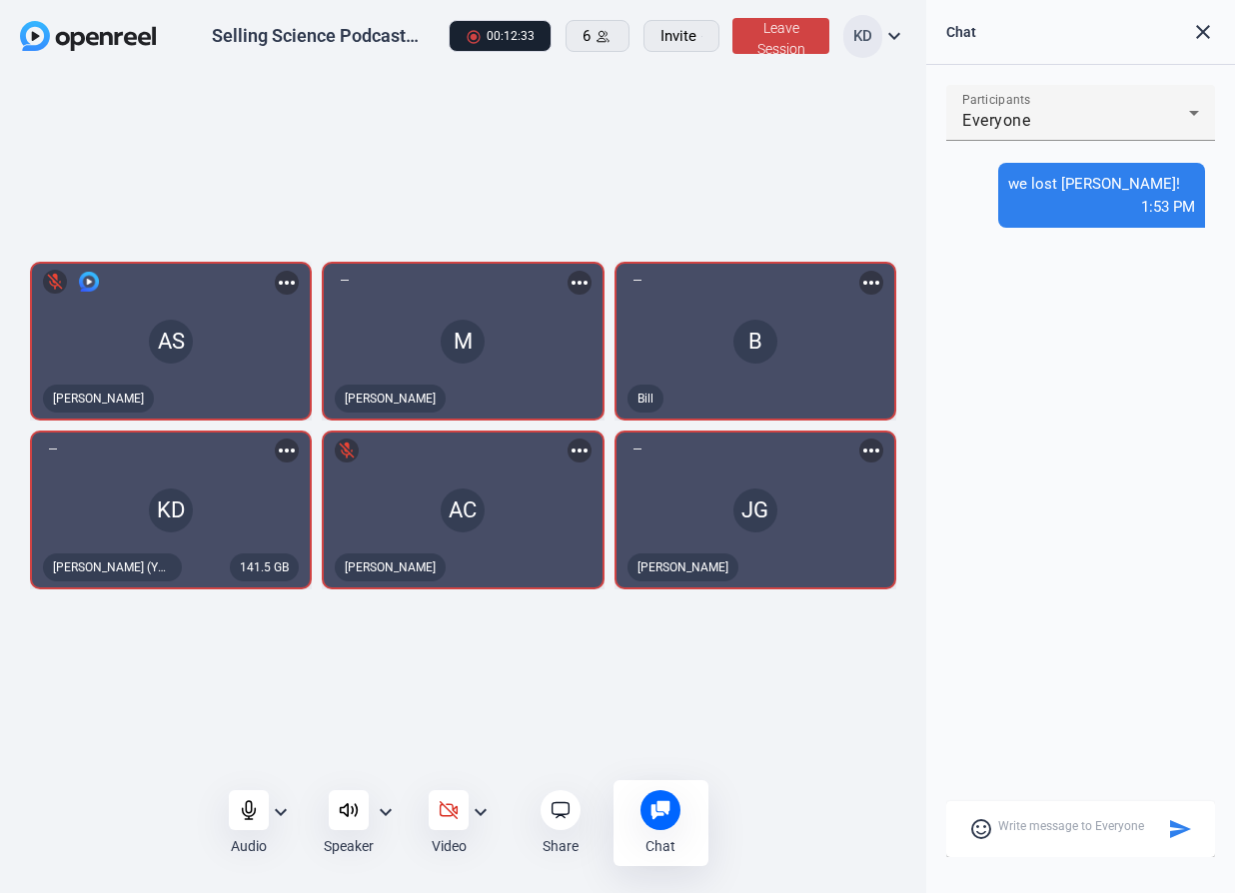
click at [827, 678] on div "AS mic_off [PERSON_NAME] more_horiz M [PERSON_NAME] B Bill more_horiz 141.5 GB …" at bounding box center [463, 431] width 926 height 714
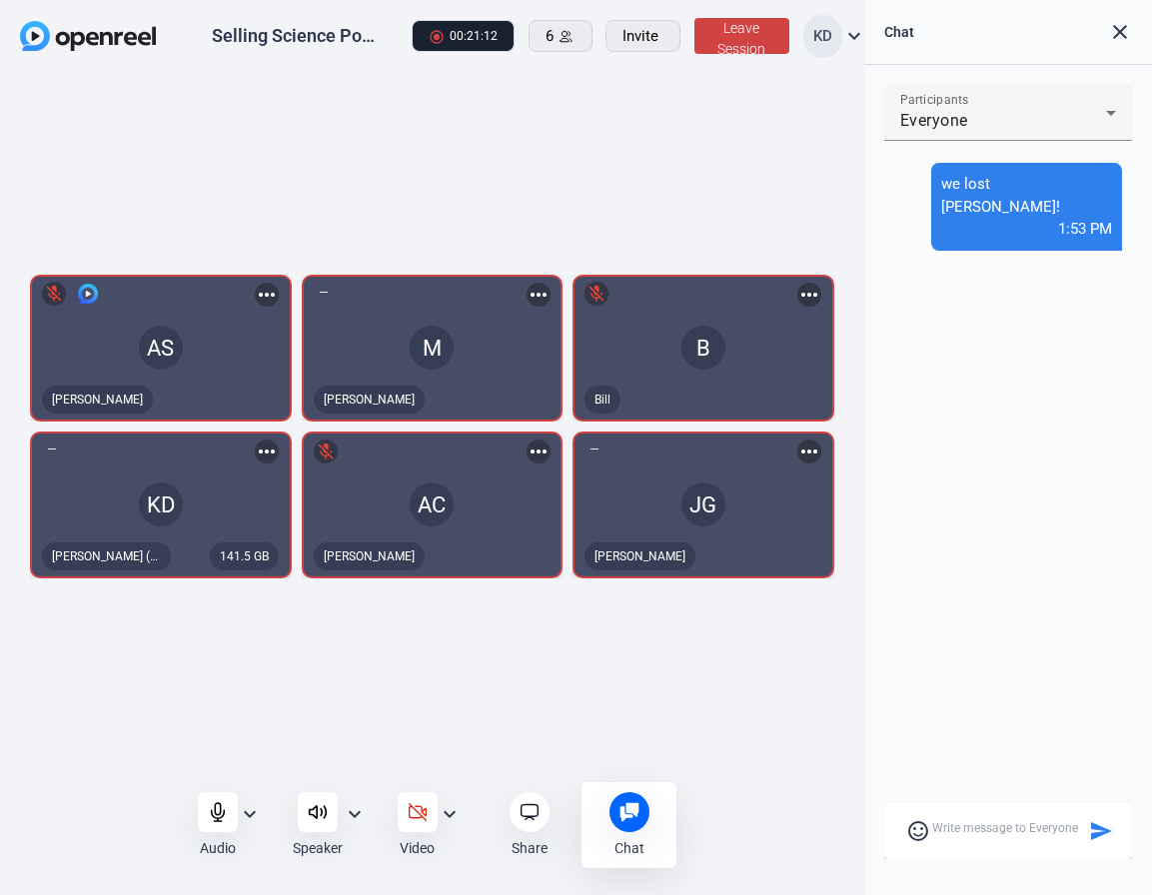
click at [1129, 36] on mat-icon "close" at bounding box center [1120, 32] width 24 height 24
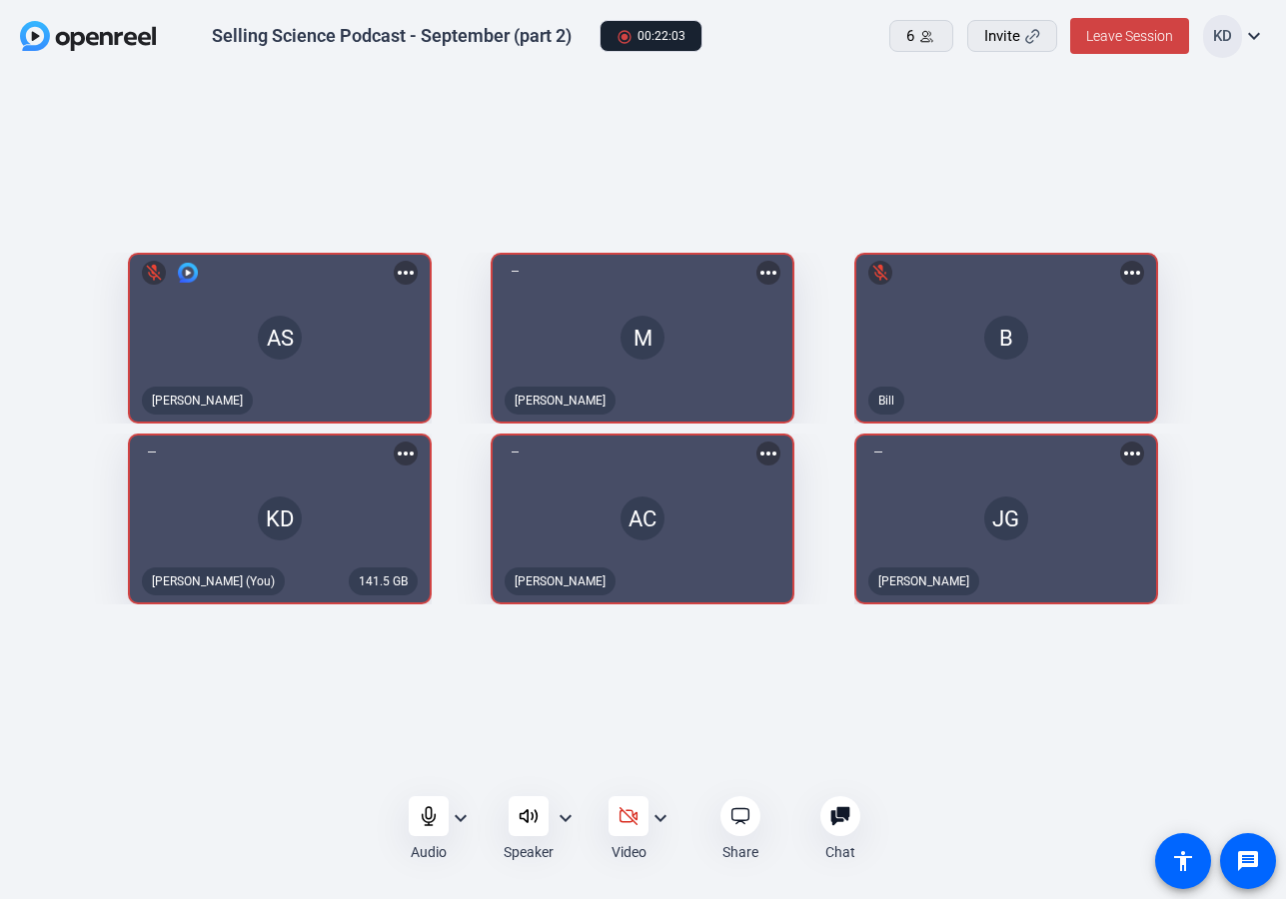
click at [194, 807] on div "Audio expand_more Speaker expand_more Video expand_more Share Chat 0 more_horiz…" at bounding box center [643, 829] width 1286 height 72
click at [895, 721] on div "AS mic_off [PERSON_NAME] more_horiz M [PERSON_NAME] B mic_off Bill more_horiz 1…" at bounding box center [643, 433] width 1286 height 719
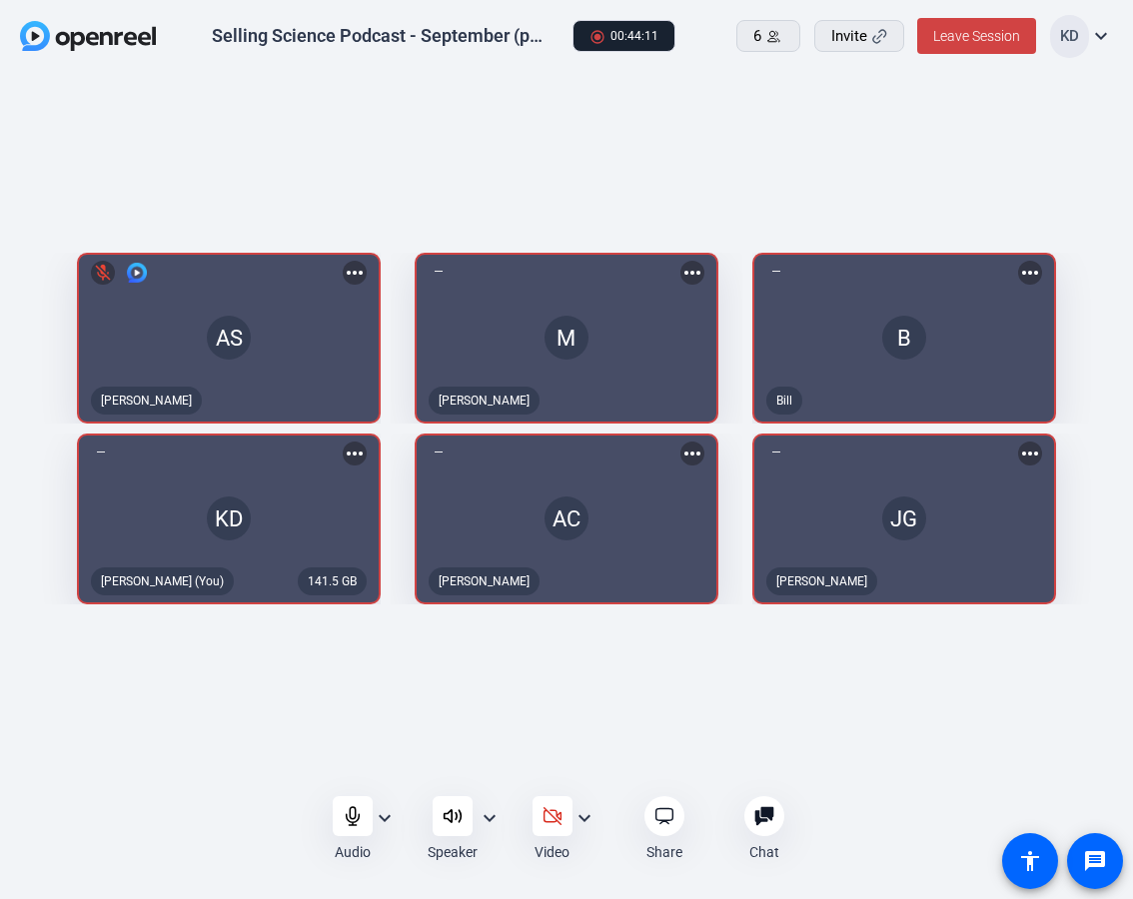
click at [75, 753] on div "AS mic_off [PERSON_NAME] more_horiz M [PERSON_NAME] B Bill more_horiz 141.5 GB …" at bounding box center [566, 433] width 1133 height 719
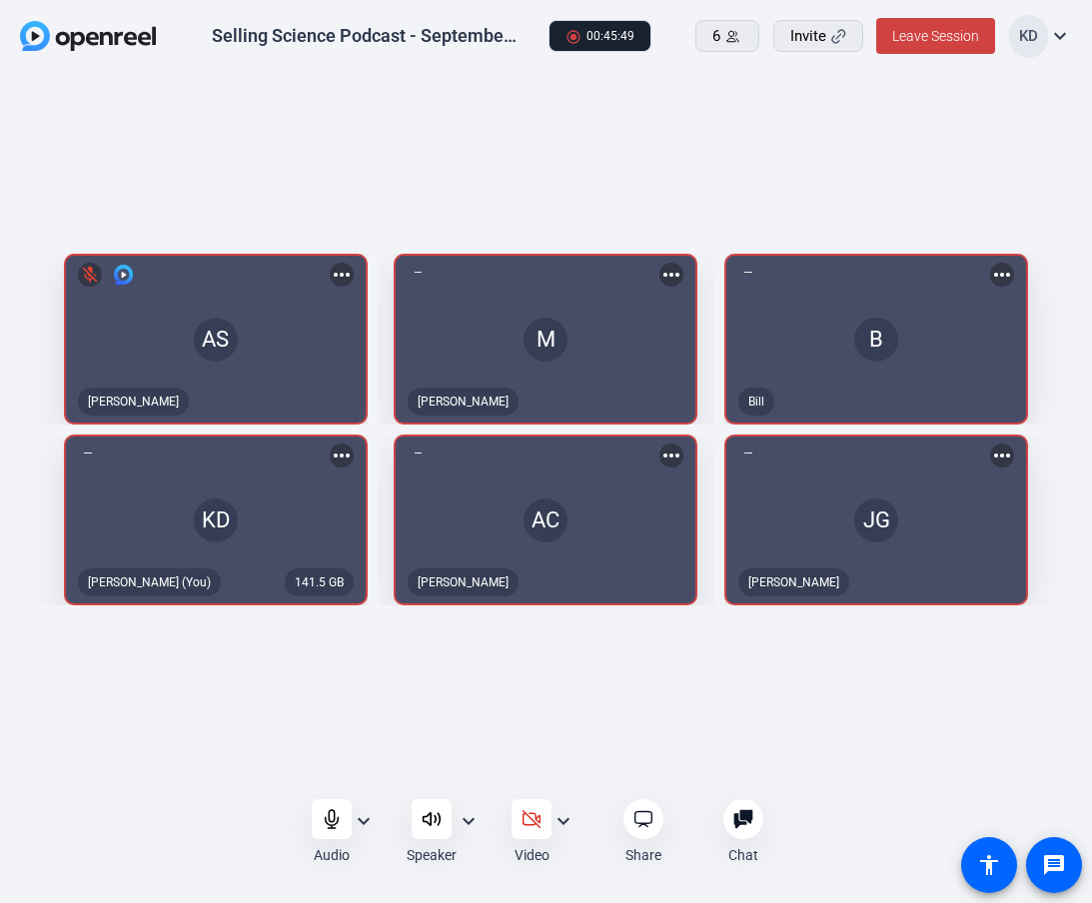
click at [820, 723] on div "AS mic_off [PERSON_NAME] more_horiz M [PERSON_NAME] B Bill more_horiz 141.5 GB …" at bounding box center [546, 435] width 1092 height 722
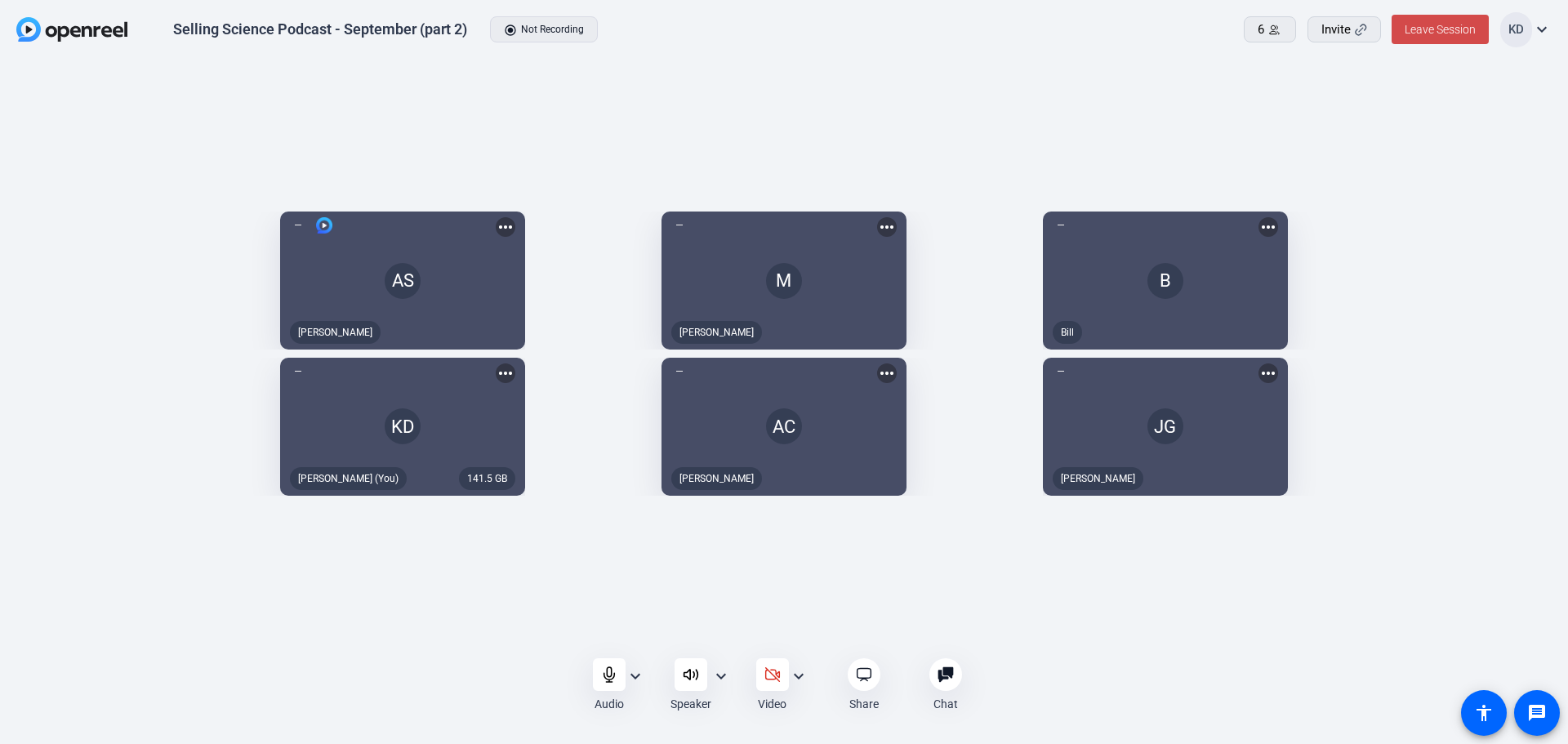
click at [1065, 35] on span "Leave Session" at bounding box center [1440, 29] width 71 height 13
